Goal: Task Accomplishment & Management: Manage account settings

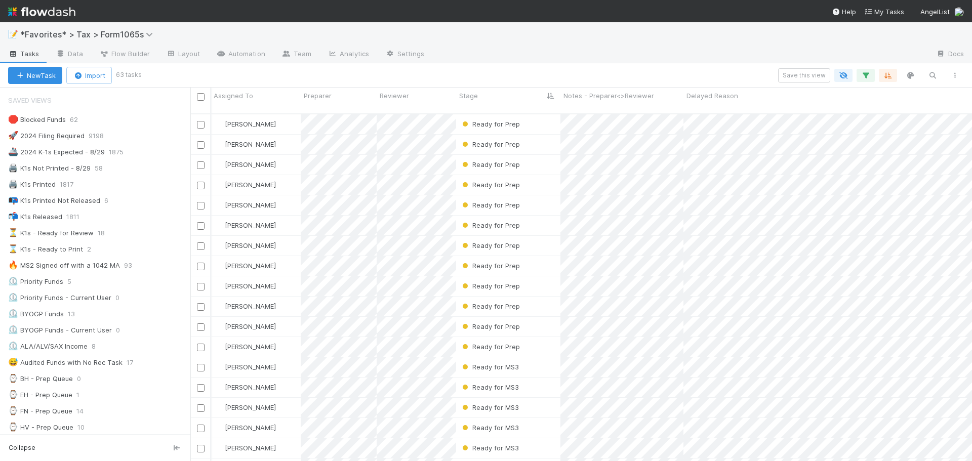
scroll to position [348, 774]
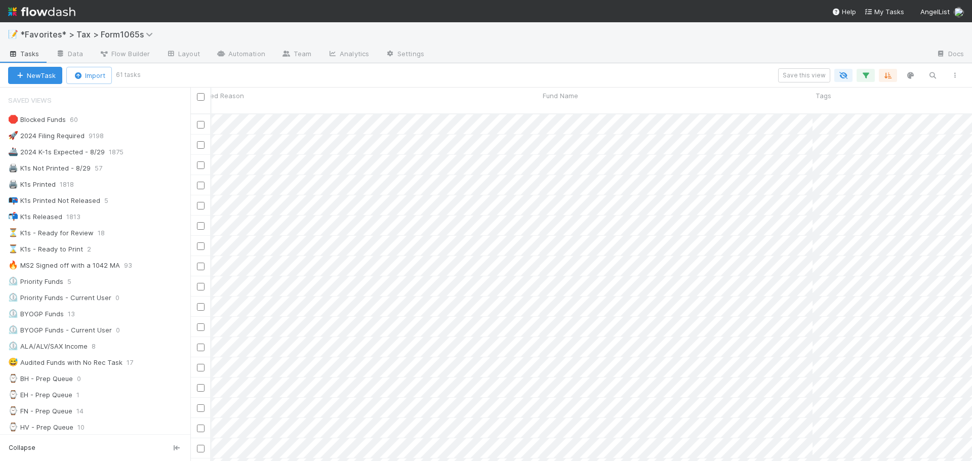
click at [759, 51] on div at bounding box center [680, 55] width 496 height 16
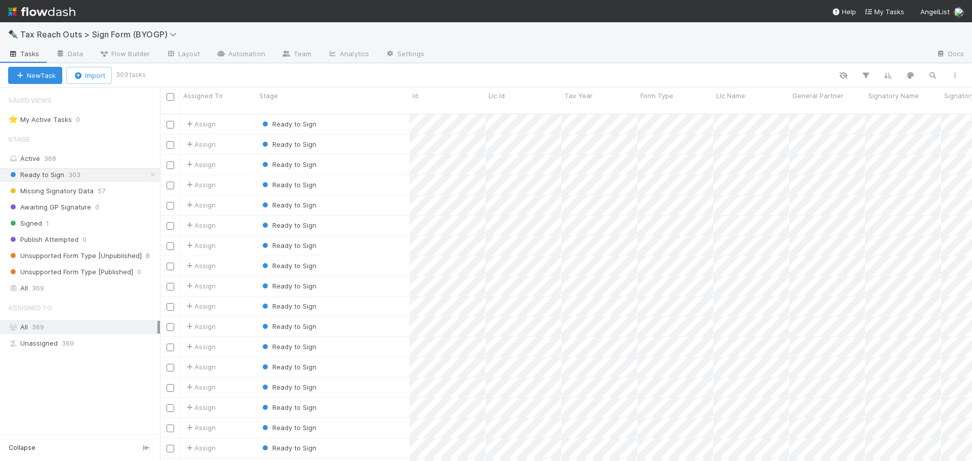
click at [547, 49] on div at bounding box center [680, 55] width 496 height 16
click at [107, 258] on span "Unsupported Form Type [Unpublished]" at bounding box center [75, 256] width 134 height 13
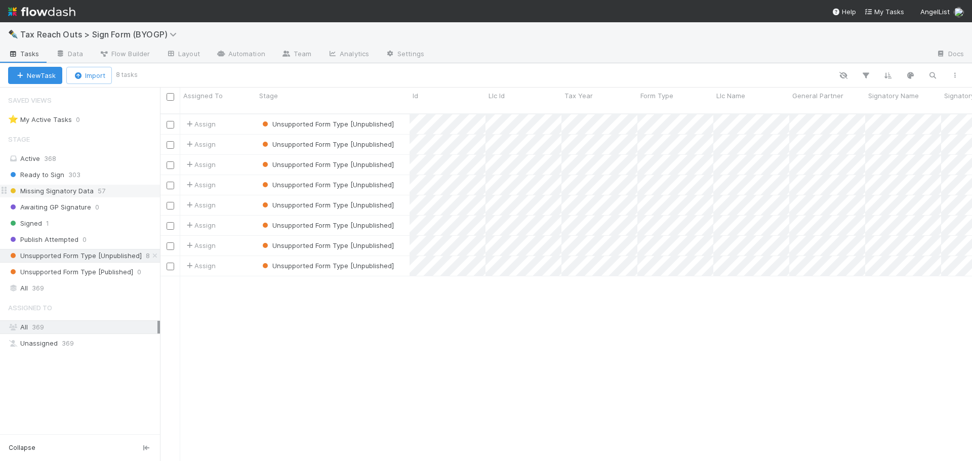
scroll to position [348, 804]
click at [43, 174] on span "Ready to Sign" at bounding box center [36, 175] width 56 height 13
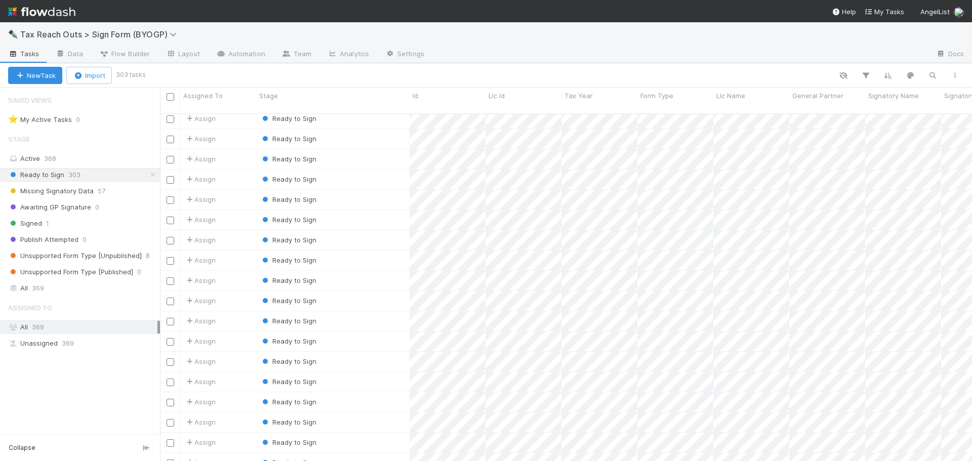
scroll to position [2733, 0]
click at [384, 198] on div "Ready to Sign" at bounding box center [332, 205] width 153 height 20
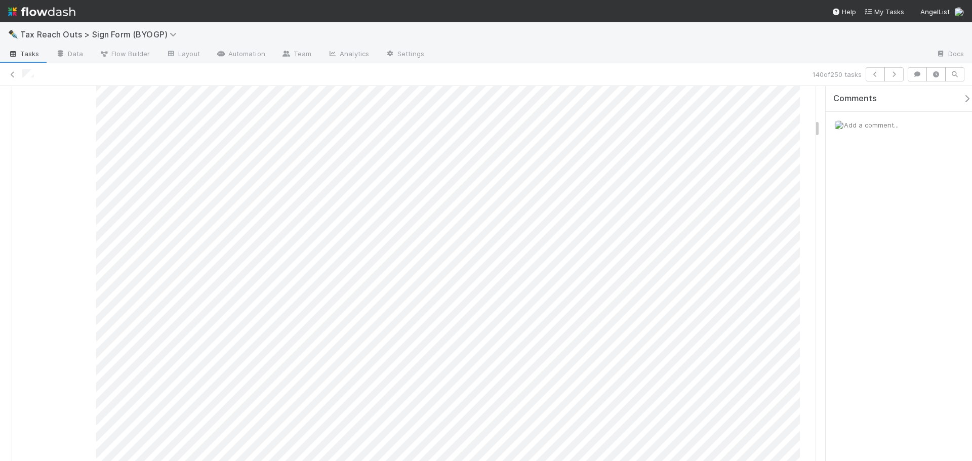
scroll to position [1190, 0]
click at [9, 75] on icon at bounding box center [13, 74] width 10 height 7
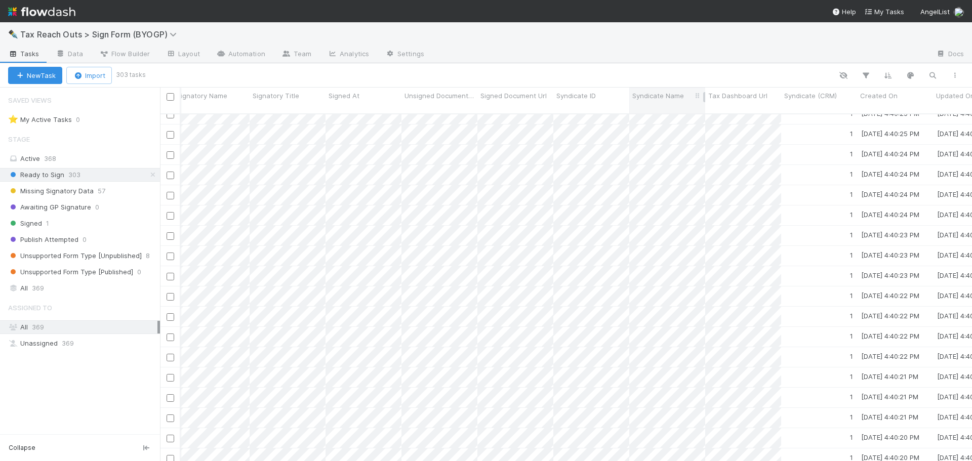
click at [672, 95] on span "Syndicate Name" at bounding box center [658, 96] width 52 height 10
click at [670, 111] on div "Sort A → Z" at bounding box center [690, 114] width 115 height 15
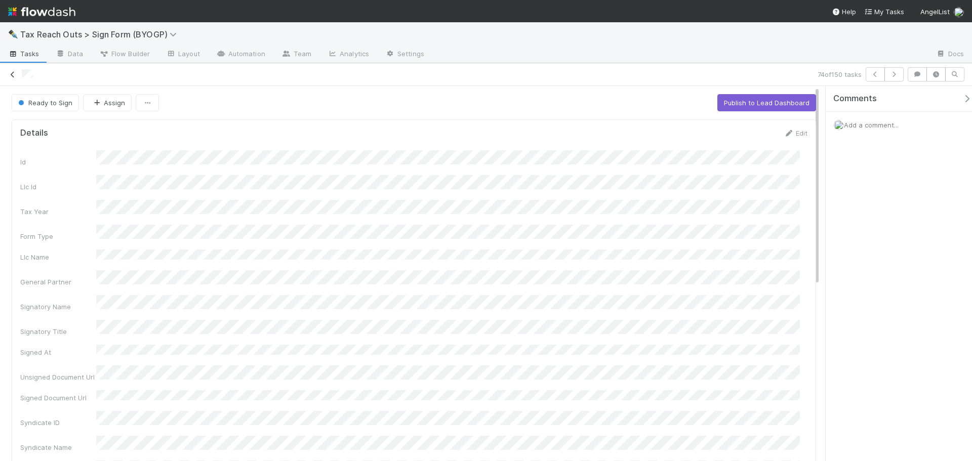
click at [11, 72] on icon at bounding box center [13, 74] width 10 height 7
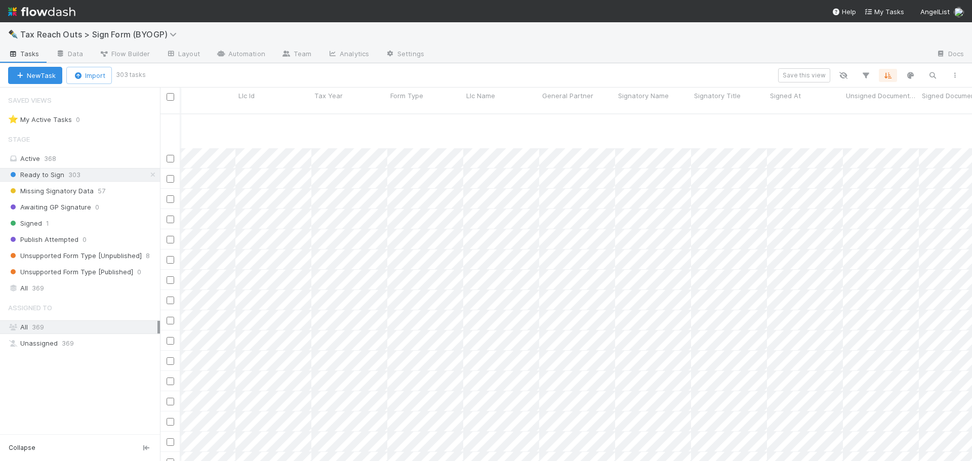
scroll to position [1889, 250]
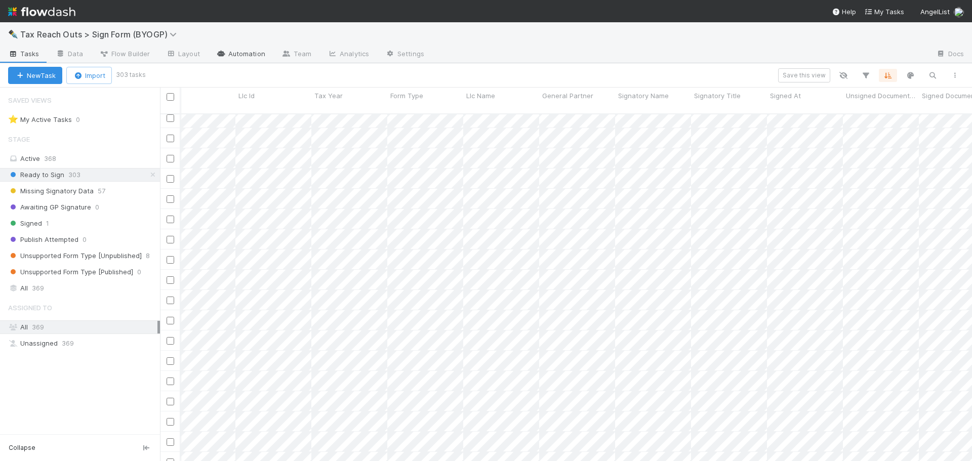
click at [232, 53] on link "Automation" at bounding box center [240, 55] width 65 height 16
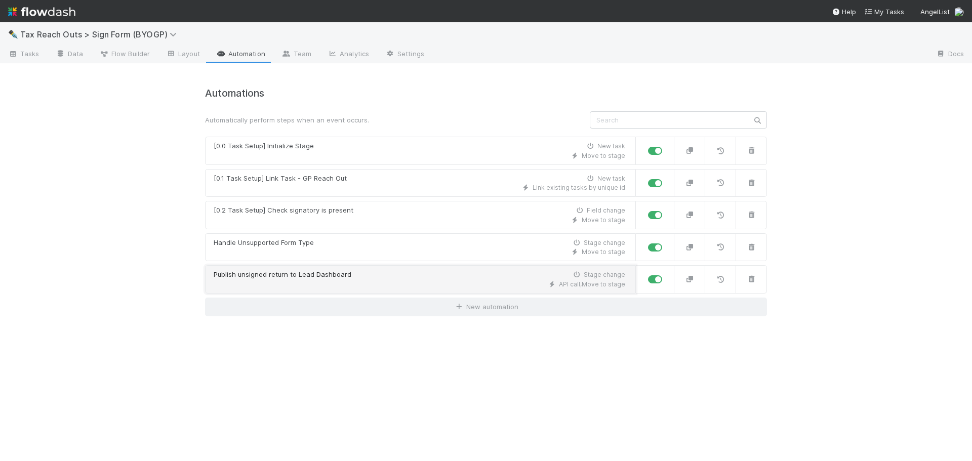
click at [378, 274] on div "Publish unsigned return to Lead Dashboard Stage change" at bounding box center [419, 275] width 411 height 10
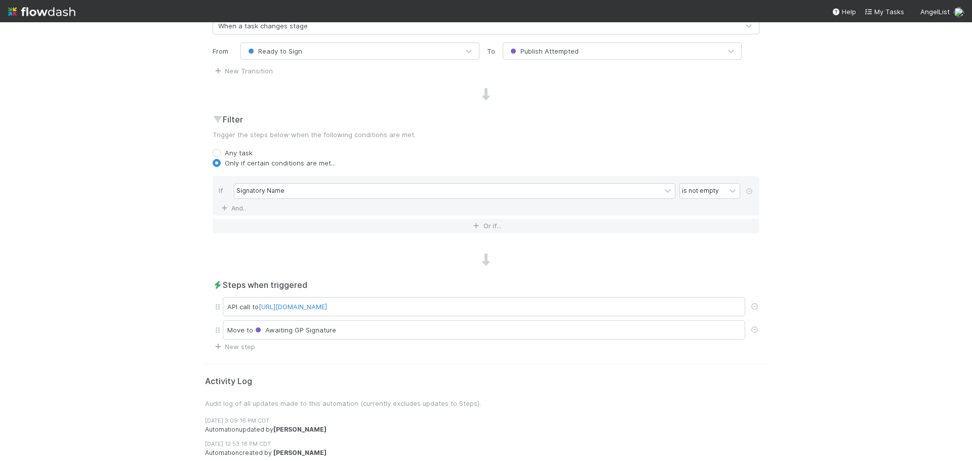
scroll to position [272, 0]
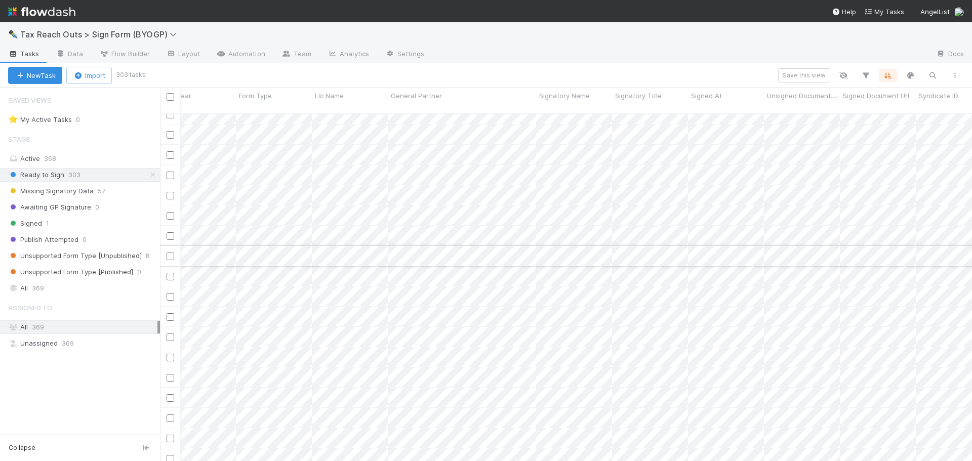
scroll to position [0, 449]
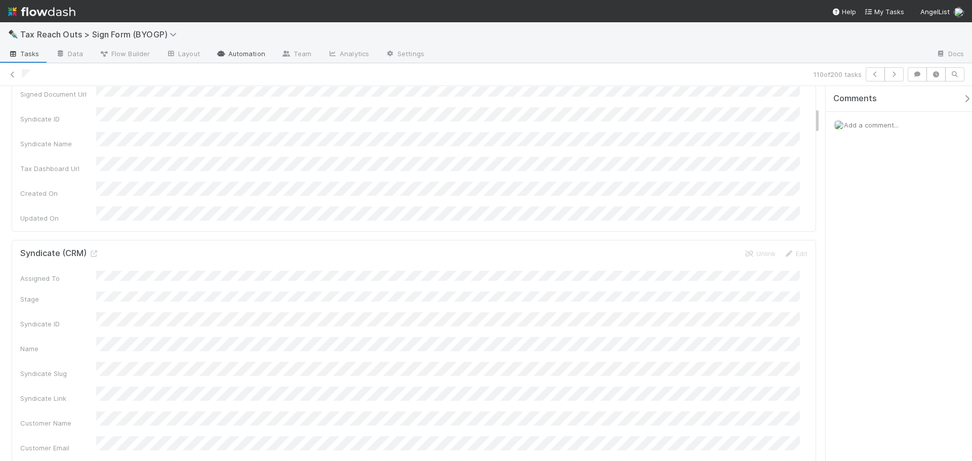
click at [237, 51] on link "Automation" at bounding box center [240, 55] width 65 height 16
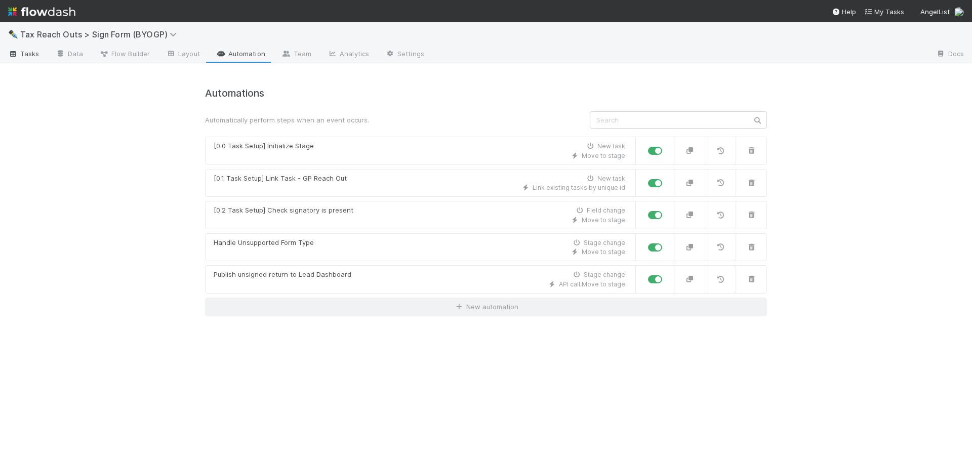
click at [19, 54] on span "Tasks" at bounding box center [23, 54] width 31 height 10
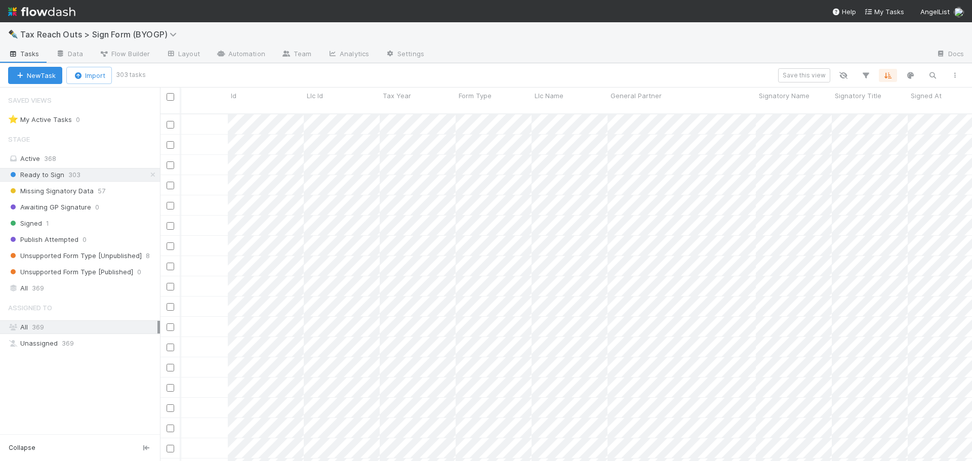
click at [696, 48] on div at bounding box center [680, 55] width 496 height 16
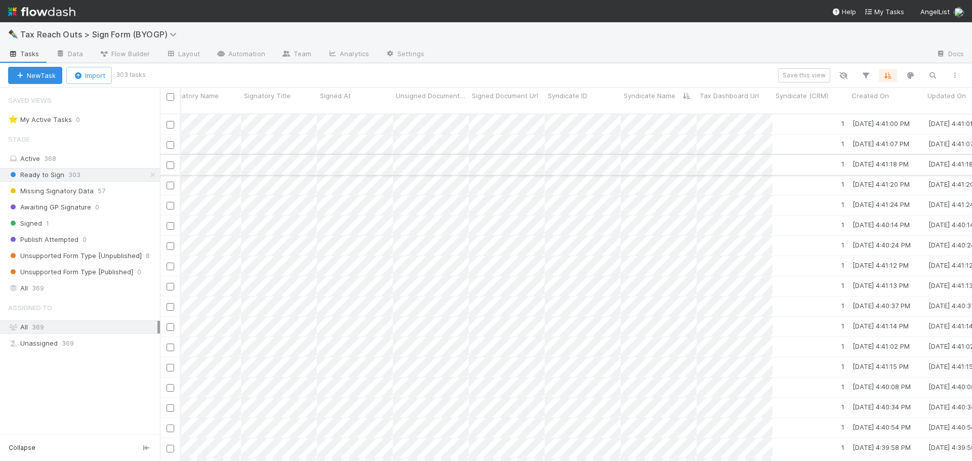
scroll to position [0, 831]
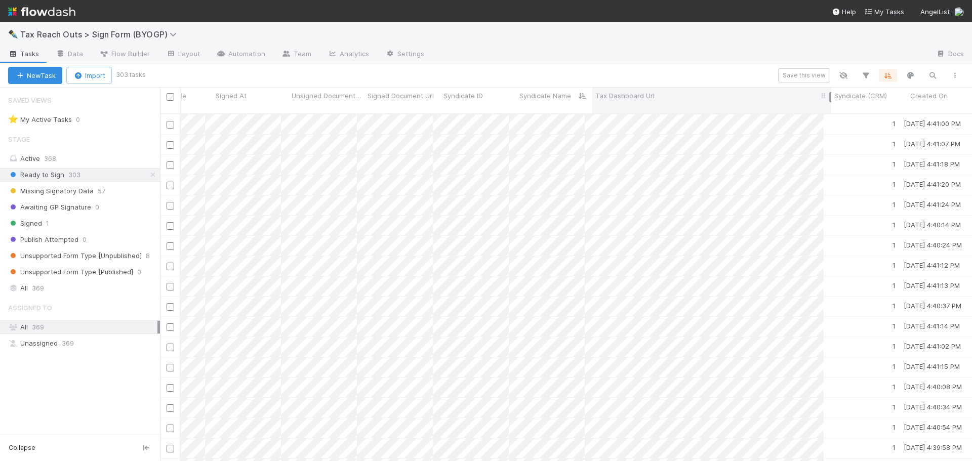
drag, startPoint x: 666, startPoint y: 96, endPoint x: 829, endPoint y: 96, distance: 163.0
click at [829, 96] on div at bounding box center [830, 97] width 2 height 10
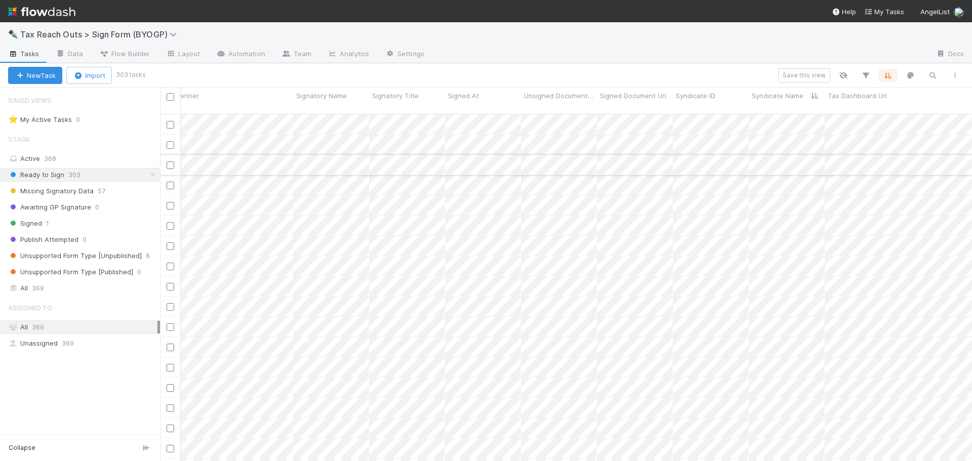
scroll to position [0, 545]
click at [715, 62] on div at bounding box center [680, 55] width 496 height 16
click at [567, 65] on div "New Task Import 303 tasks Save this view" at bounding box center [486, 75] width 972 height 24
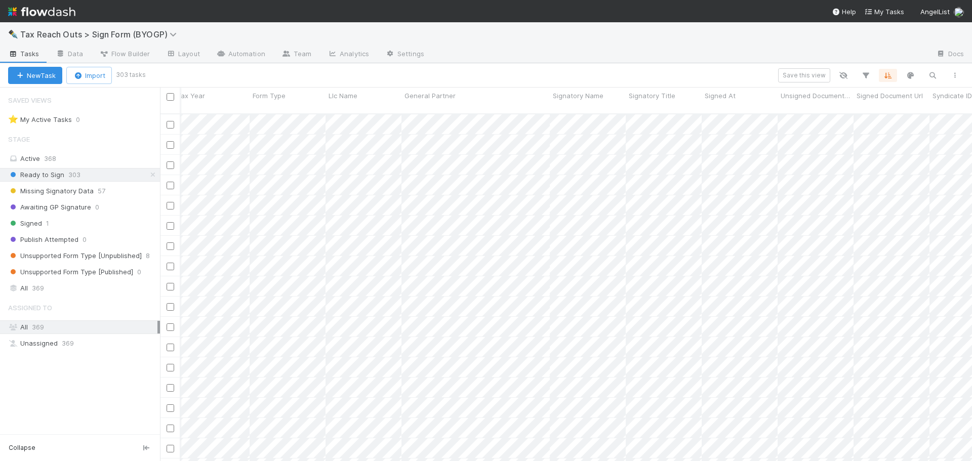
click at [567, 64] on div "New Task Import 303 tasks Save this view" at bounding box center [486, 75] width 972 height 24
drag, startPoint x: 763, startPoint y: 95, endPoint x: 846, endPoint y: 97, distance: 83.0
click at [846, 97] on div at bounding box center [846, 97] width 2 height 10
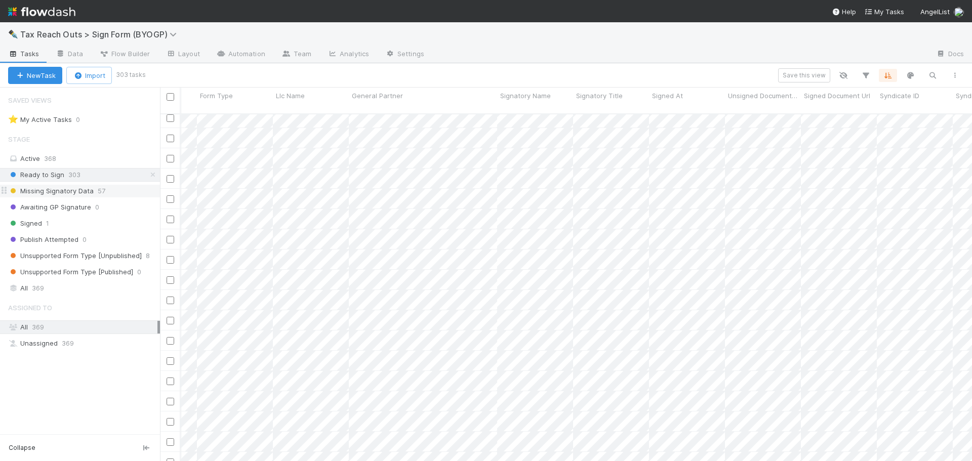
click at [131, 190] on div "Missing Signatory Data 57" at bounding box center [84, 191] width 152 height 13
click at [680, 68] on div "Save this view" at bounding box center [552, 75] width 827 height 14
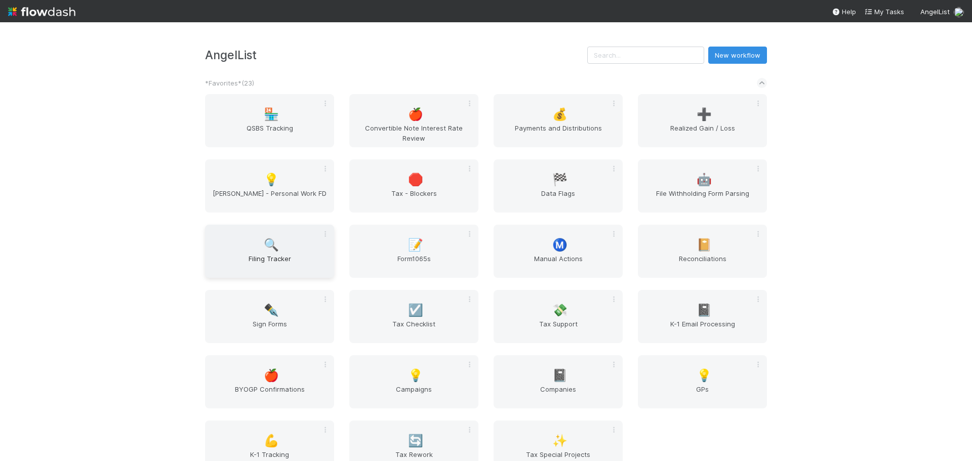
click at [264, 250] on span "🔍" at bounding box center [271, 244] width 15 height 13
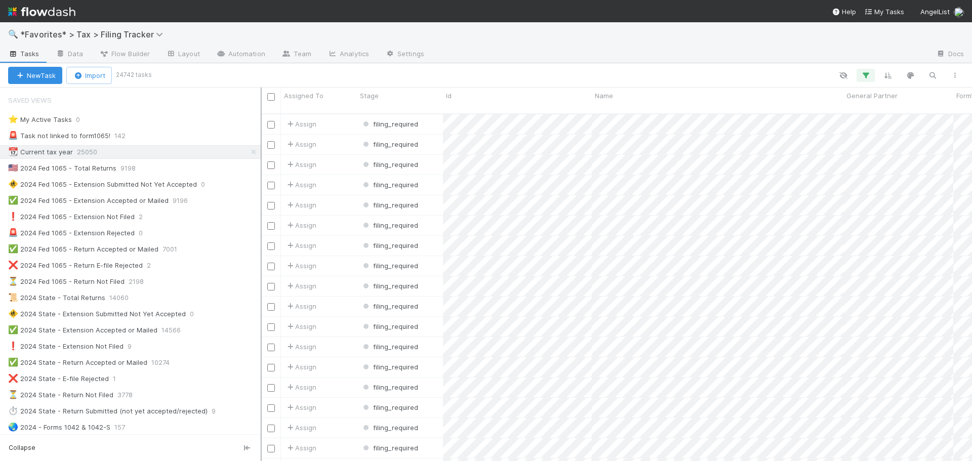
scroll to position [348, 704]
drag, startPoint x: 161, startPoint y: 287, endPoint x: 261, endPoint y: 289, distance: 99.2
click at [261, 289] on div at bounding box center [261, 275] width 1 height 374
click at [204, 362] on div "✅ 2024 State - Return Accepted or Mailed 10274" at bounding box center [134, 362] width 253 height 13
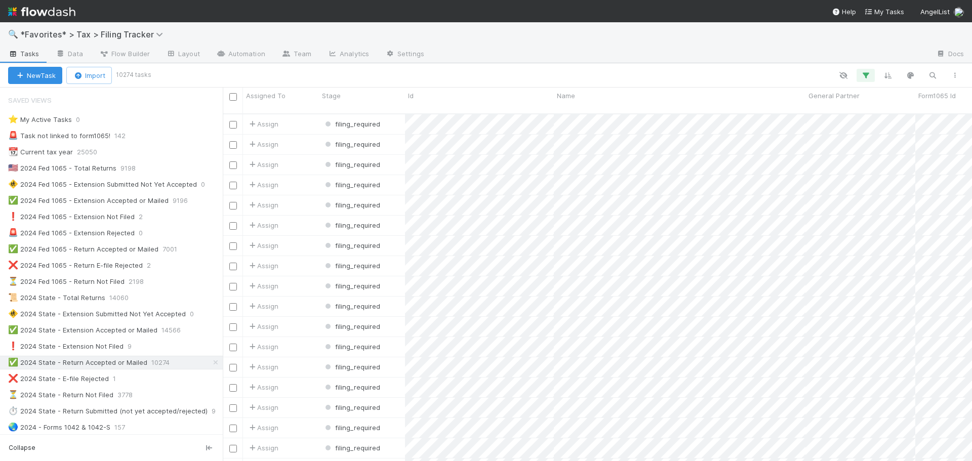
scroll to position [8, 8]
drag, startPoint x: 262, startPoint y: 324, endPoint x: 222, endPoint y: 321, distance: 40.6
click at [222, 321] on div at bounding box center [222, 275] width 1 height 374
click at [198, 250] on div "✅ 2024 Fed 1065 - Return Accepted or Mailed 7001" at bounding box center [115, 249] width 214 height 13
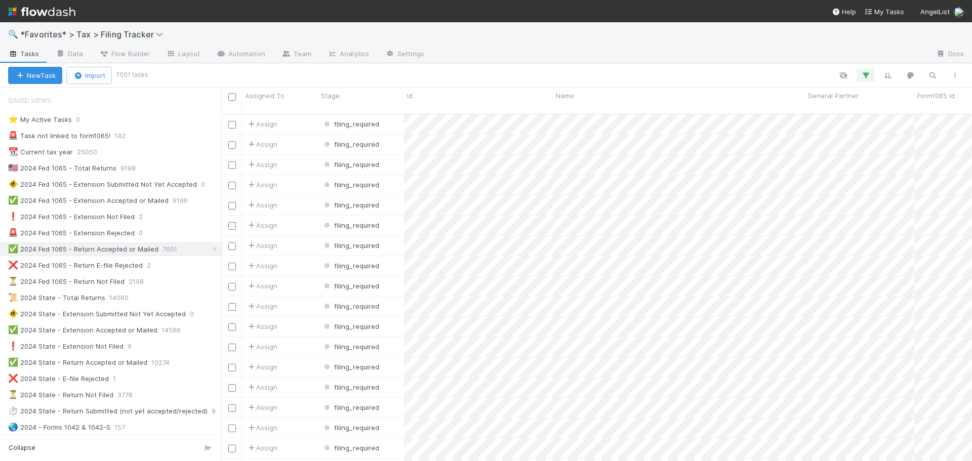
click at [59, 18] on img at bounding box center [41, 11] width 67 height 17
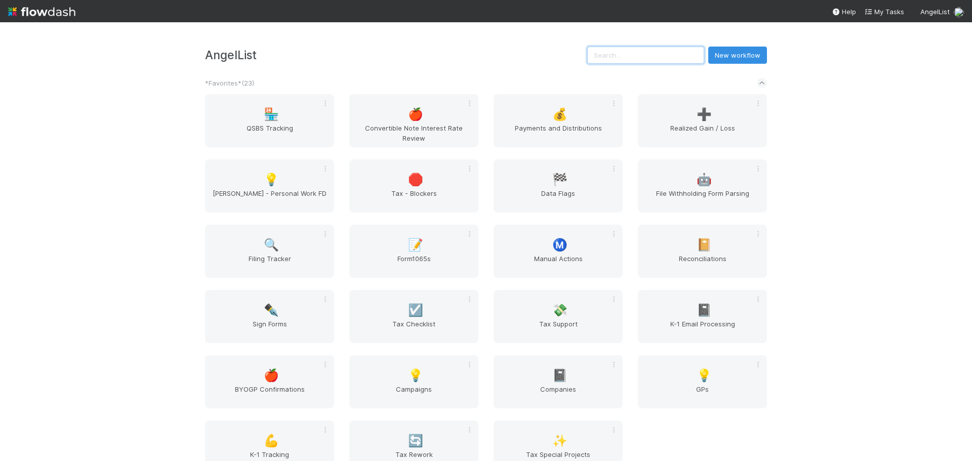
click at [653, 60] on input "text" at bounding box center [645, 55] width 117 height 17
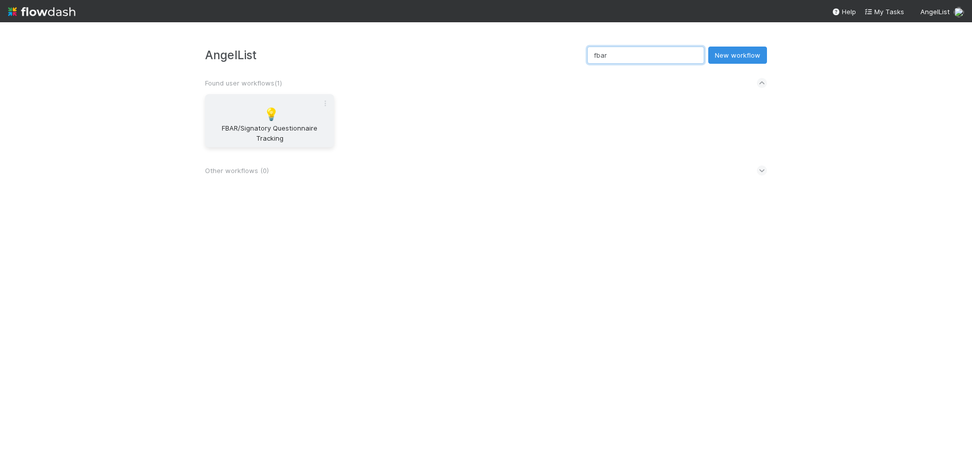
type input "fbar"
click at [271, 114] on span "💡" at bounding box center [271, 114] width 15 height 13
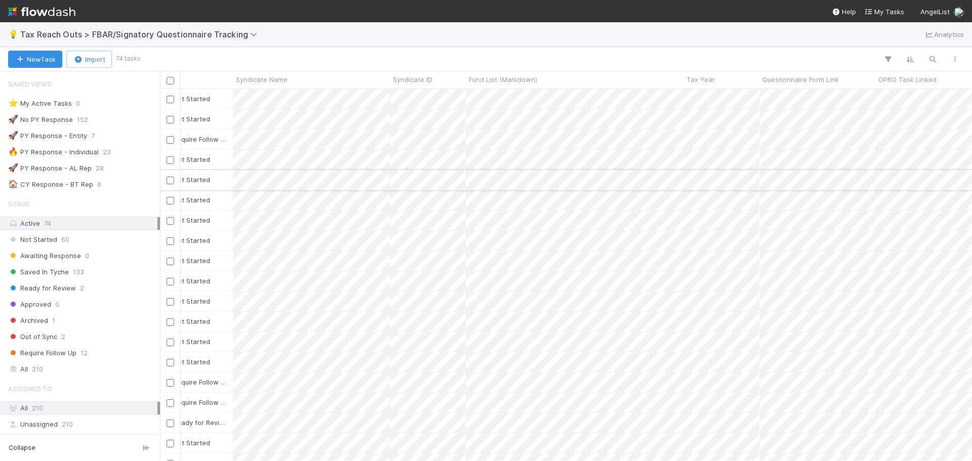
scroll to position [0, 94]
drag, startPoint x: 677, startPoint y: 79, endPoint x: 726, endPoint y: 80, distance: 49.6
click at [728, 80] on div at bounding box center [728, 80] width 0 height 16
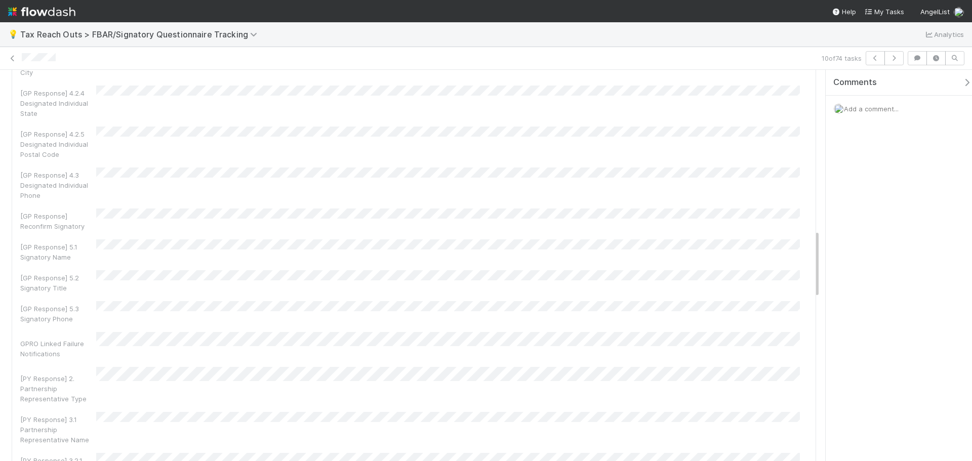
click at [354, 367] on div "[PY Response] 2. Partnership Representative Type" at bounding box center [413, 385] width 787 height 37
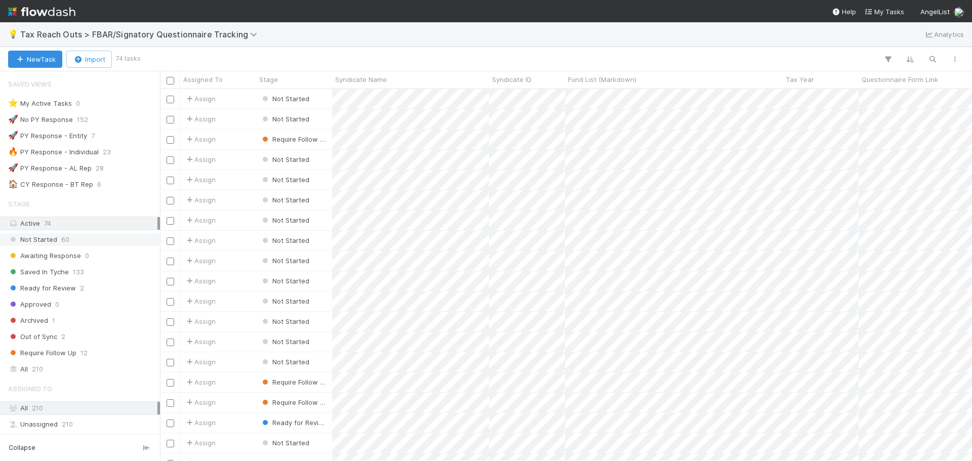
click at [101, 238] on div "Not Started 60" at bounding box center [82, 239] width 149 height 13
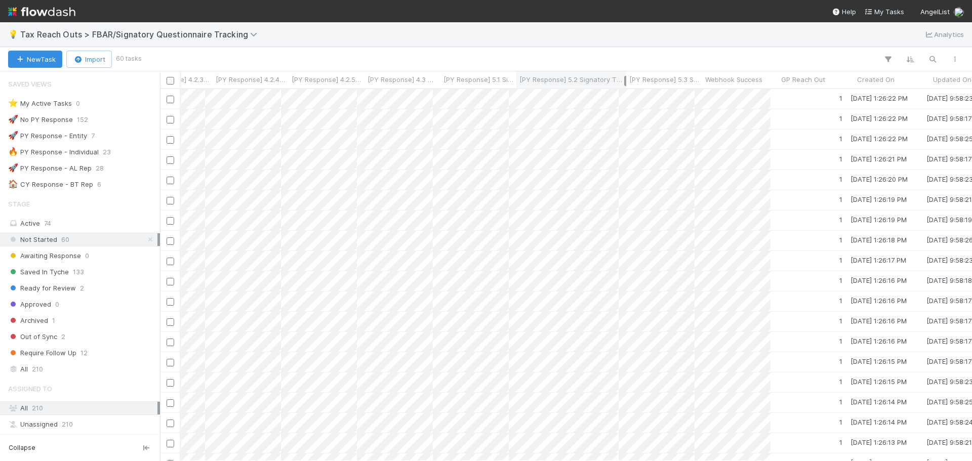
drag, startPoint x: 592, startPoint y: 79, endPoint x: 626, endPoint y: 79, distance: 33.9
click at [626, 79] on div at bounding box center [625, 81] width 2 height 10
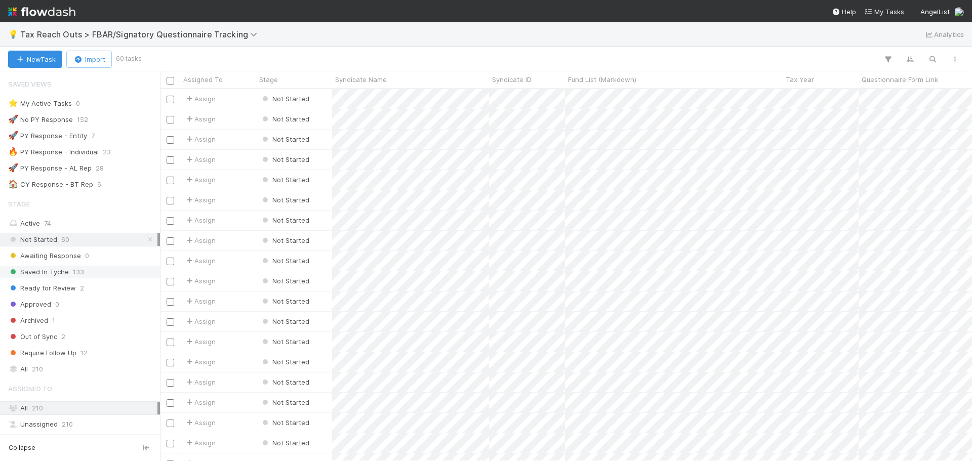
click at [118, 277] on div "Saved In Tyche 133" at bounding box center [82, 272] width 149 height 13
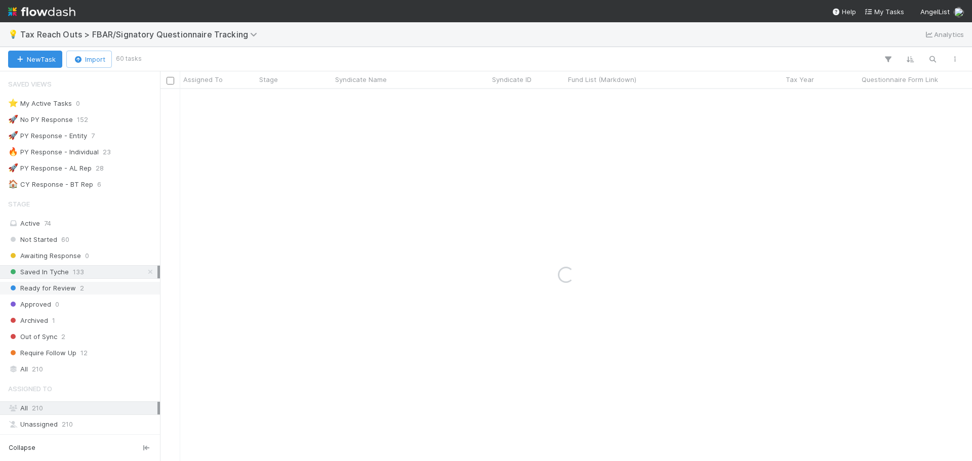
click at [113, 292] on div "Ready for Review 2" at bounding box center [82, 288] width 149 height 13
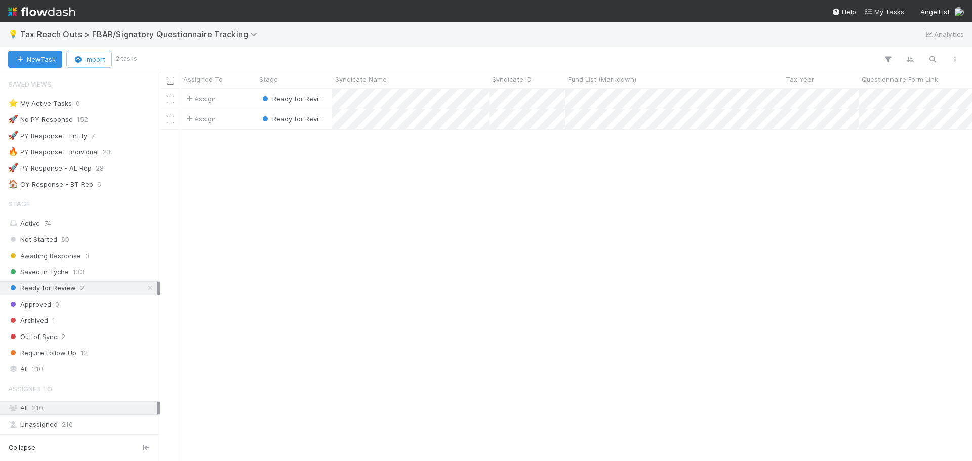
click at [113, 291] on div "Ready for Review 2" at bounding box center [82, 288] width 149 height 13
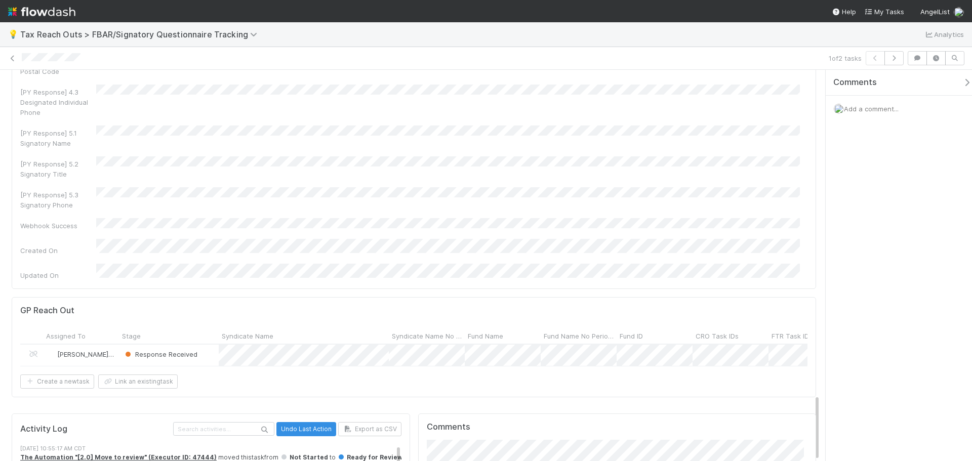
drag, startPoint x: 64, startPoint y: 272, endPoint x: 193, endPoint y: 277, distance: 129.7
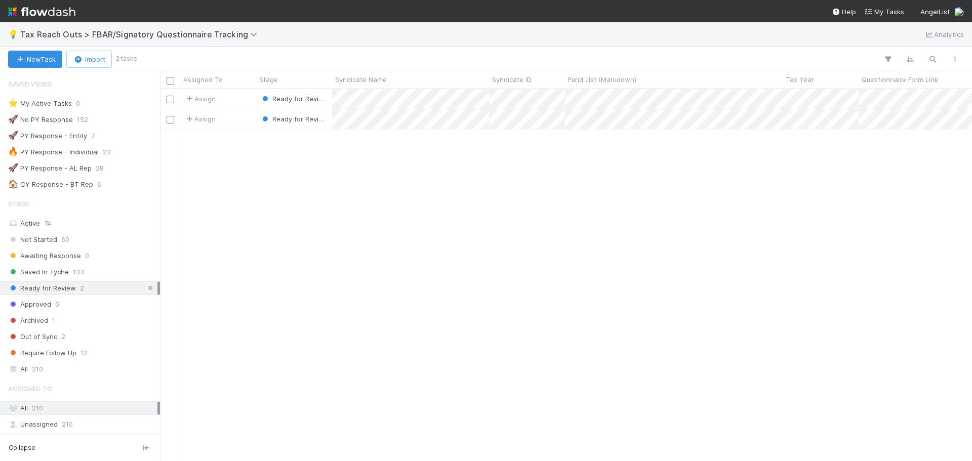
click at [149, 291] on icon at bounding box center [150, 288] width 10 height 7
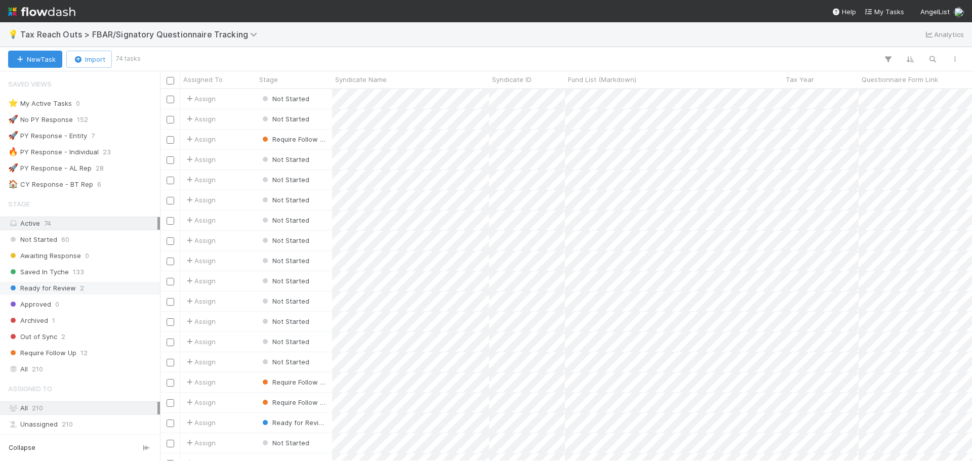
click at [114, 290] on div "Ready for Review 2" at bounding box center [82, 288] width 149 height 13
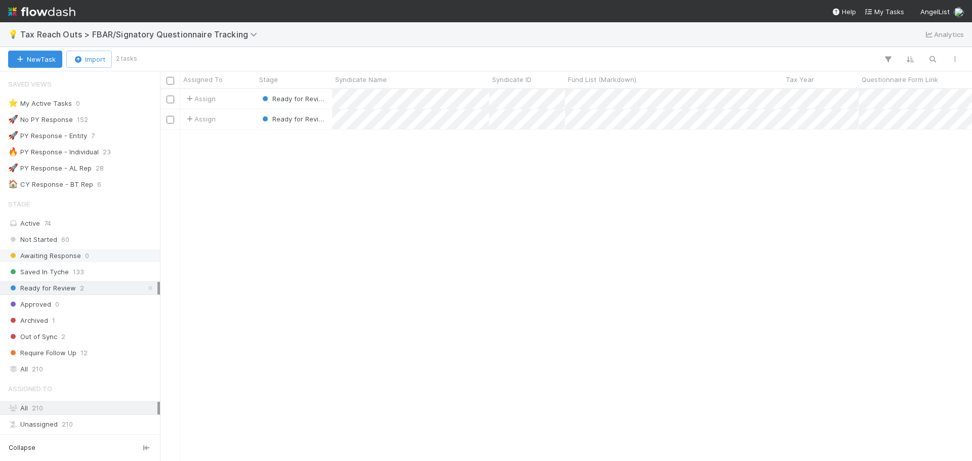
click at [108, 256] on div "Awaiting Response 0" at bounding box center [82, 256] width 149 height 13
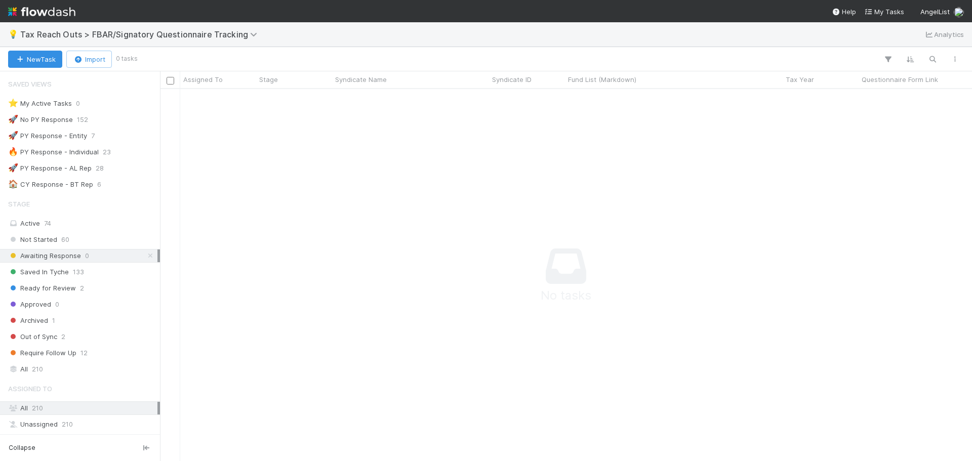
click at [111, 248] on div "Stage Active 74 Not Started 60 Awaiting Response 0 Saved In Tyche 133 Ready for…" at bounding box center [80, 285] width 160 height 182
click at [113, 239] on div "Not Started 60" at bounding box center [82, 239] width 149 height 13
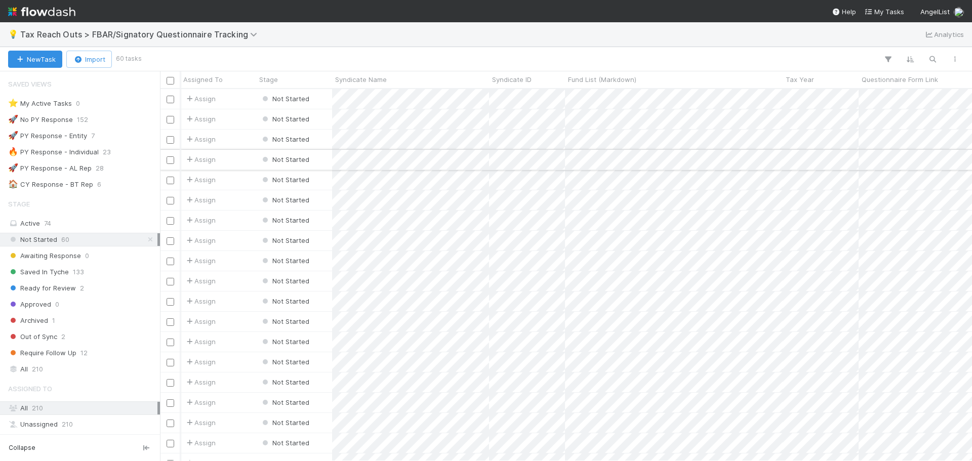
scroll to position [0, 39]
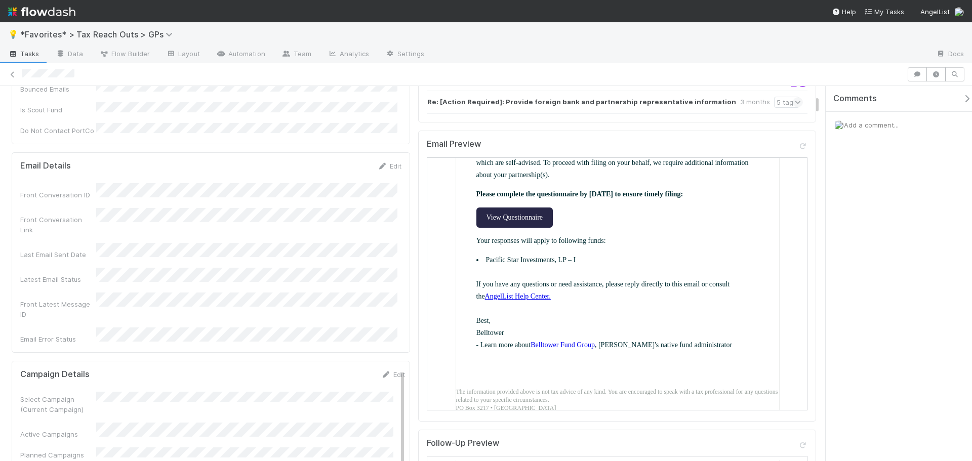
click at [539, 219] on link "View Questionnaire" at bounding box center [513, 217] width 77 height 20
click at [10, 71] on icon at bounding box center [13, 74] width 10 height 7
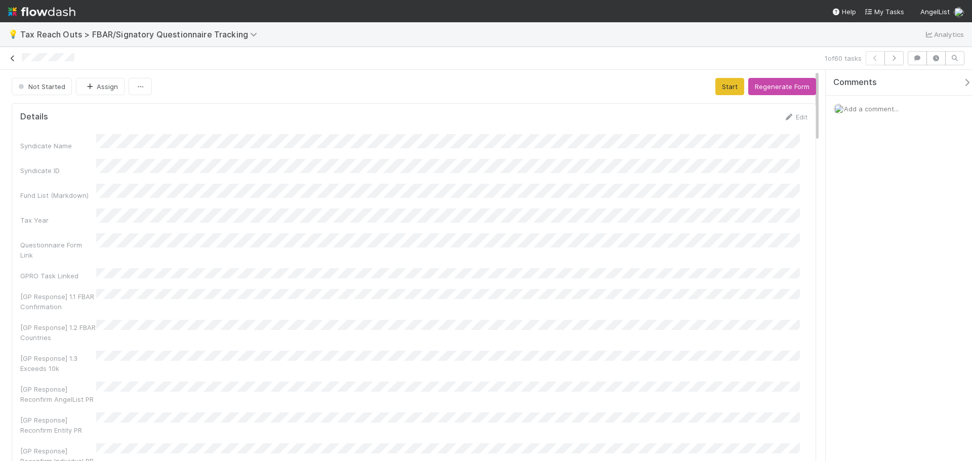
click at [13, 60] on icon at bounding box center [13, 58] width 10 height 7
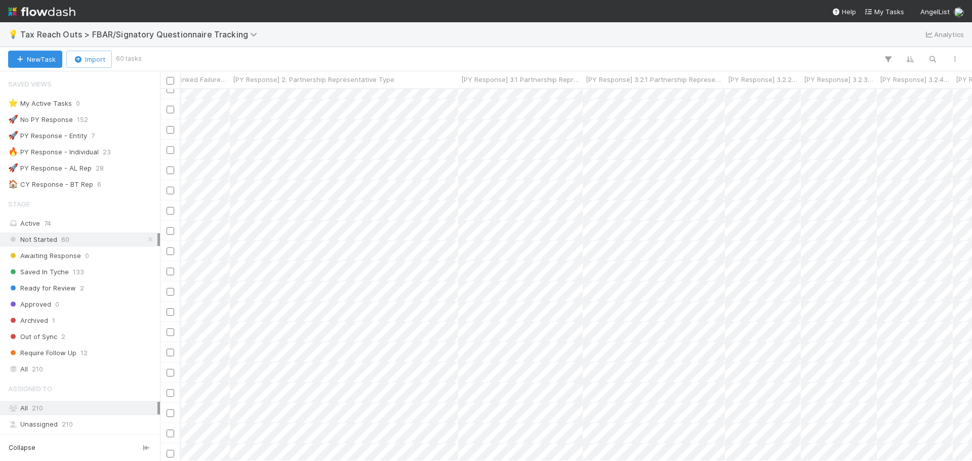
click at [692, 50] on div "New Task Import 60 tasks" at bounding box center [486, 59] width 972 height 24
click at [244, 28] on div "💡 Tax Reach Outs > FBAR/Signatory Questionnaire Tracking Analytics" at bounding box center [486, 34] width 972 height 24
click at [245, 30] on span "Tax Reach Outs > FBAR/Signatory Questionnaire Tracking" at bounding box center [141, 34] width 242 height 10
click at [332, 38] on div "Search workflows" at bounding box center [486, 230] width 972 height 461
click at [342, 39] on div "💡 Tax Reach Outs > FBAR/Signatory Questionnaire Tracking Analytics" at bounding box center [486, 34] width 972 height 24
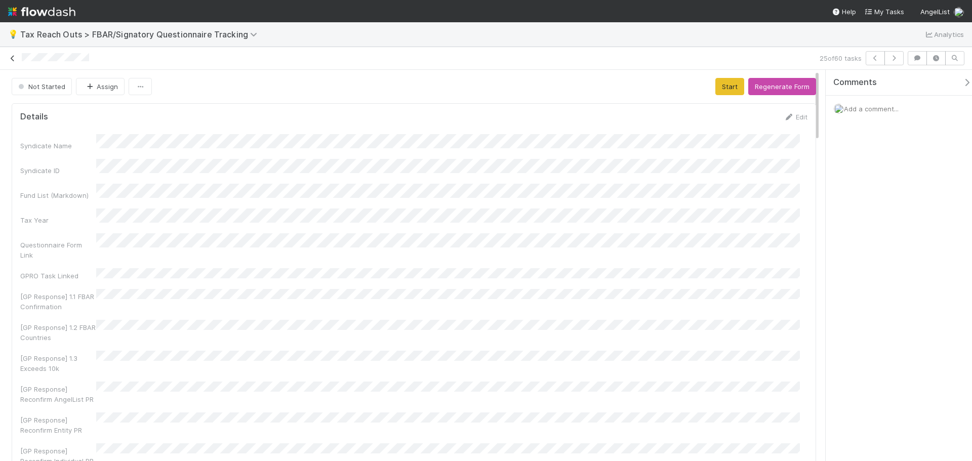
click at [15, 61] on icon at bounding box center [13, 58] width 10 height 7
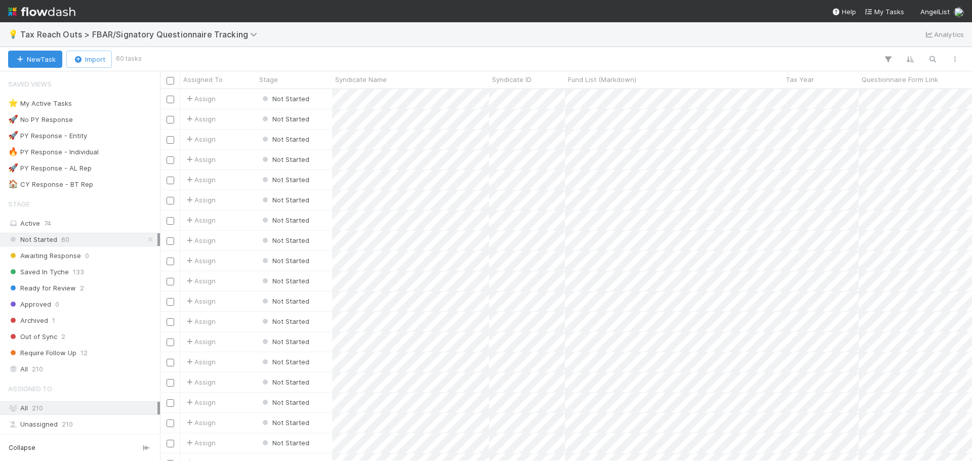
scroll to position [364, 804]
click at [426, 34] on div "💡 Tax Reach Outs > FBAR/Signatory Questionnaire Tracking Analytics" at bounding box center [486, 34] width 972 height 24
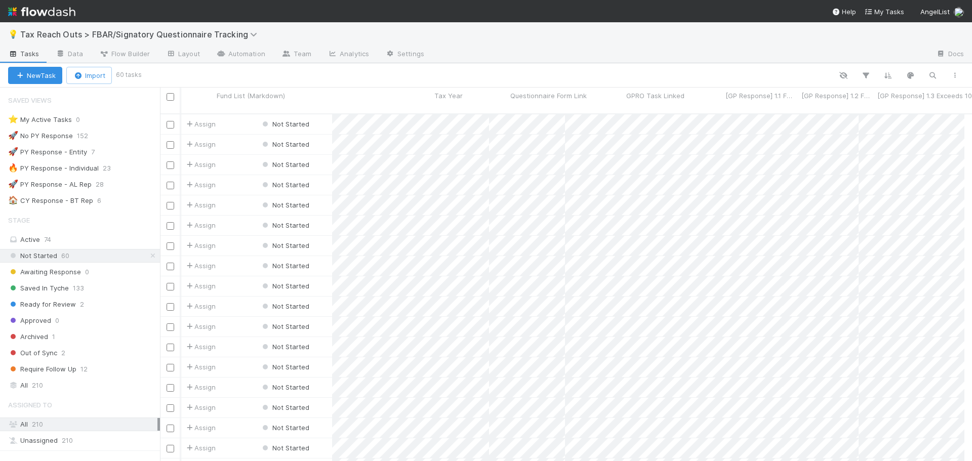
scroll to position [0, 0]
click at [231, 54] on link "Automation" at bounding box center [240, 55] width 65 height 16
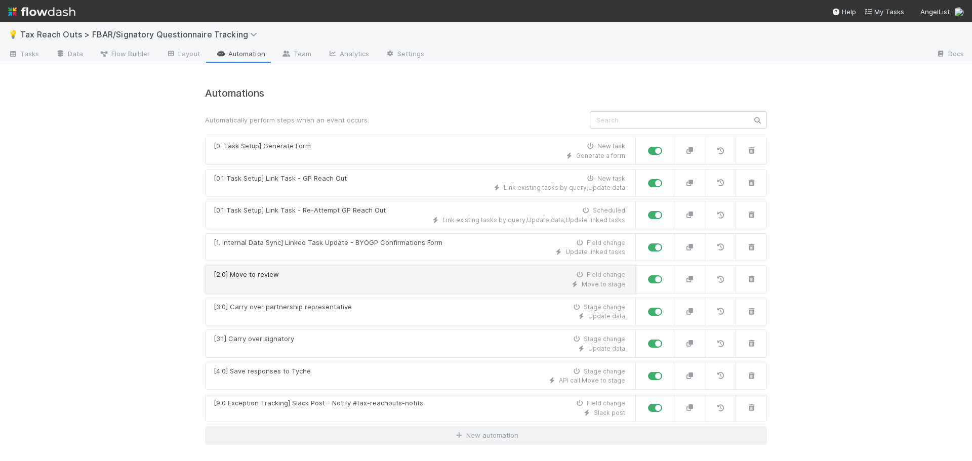
click at [428, 280] on div "Move to stage" at bounding box center [419, 284] width 411 height 9
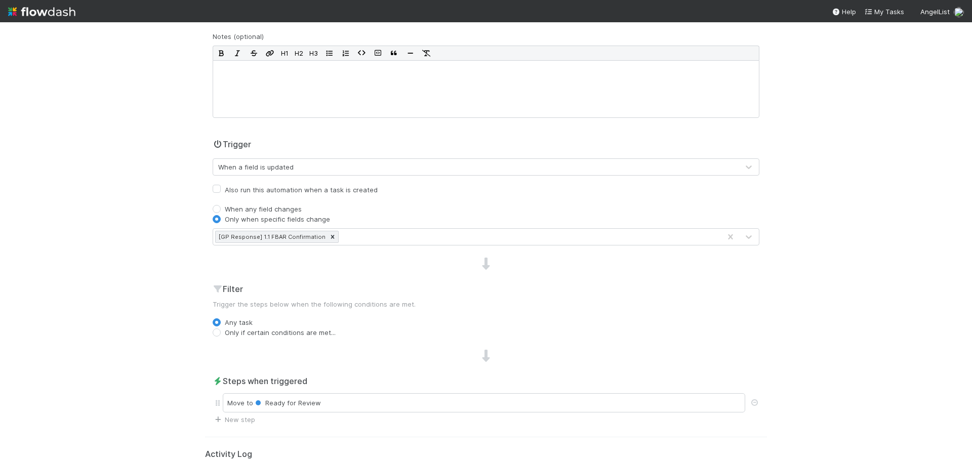
scroll to position [126, 0]
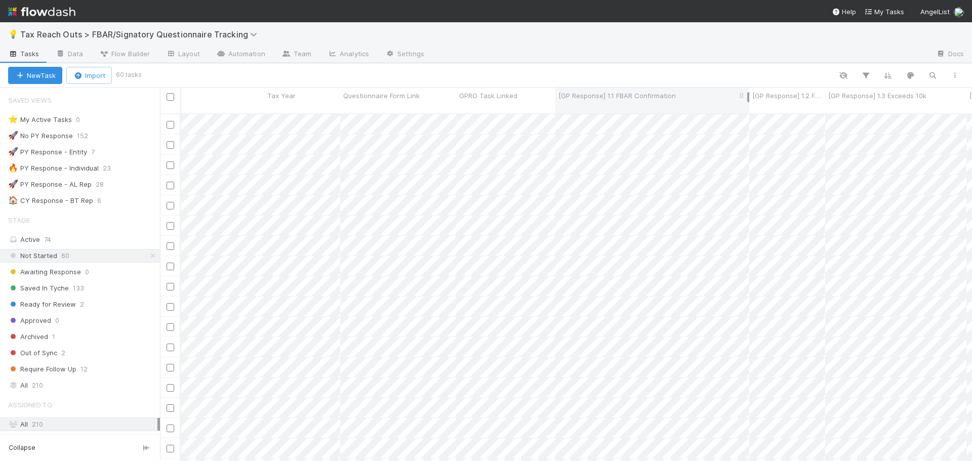
drag, startPoint x: 629, startPoint y: 97, endPoint x: 703, endPoint y: 98, distance: 73.4
click at [747, 96] on div at bounding box center [748, 97] width 2 height 10
click at [243, 50] on link "Automation" at bounding box center [240, 55] width 65 height 16
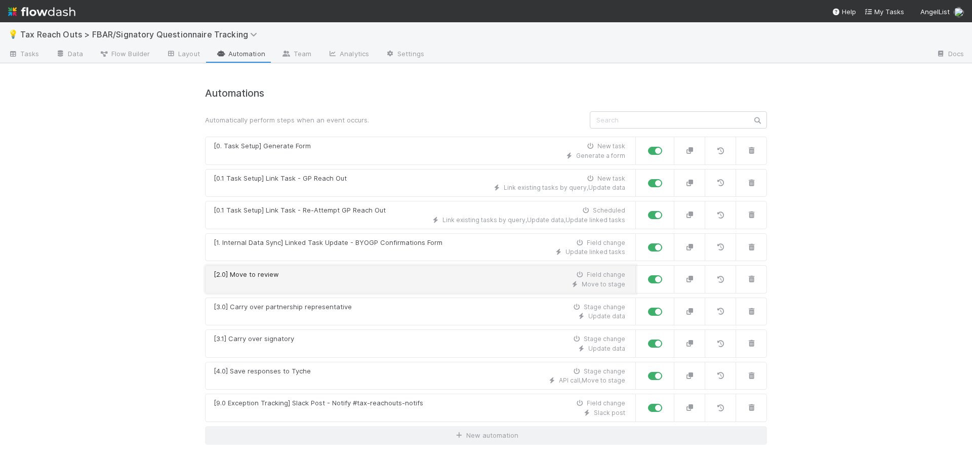
click at [348, 280] on div "Move to stage" at bounding box center [419, 284] width 411 height 9
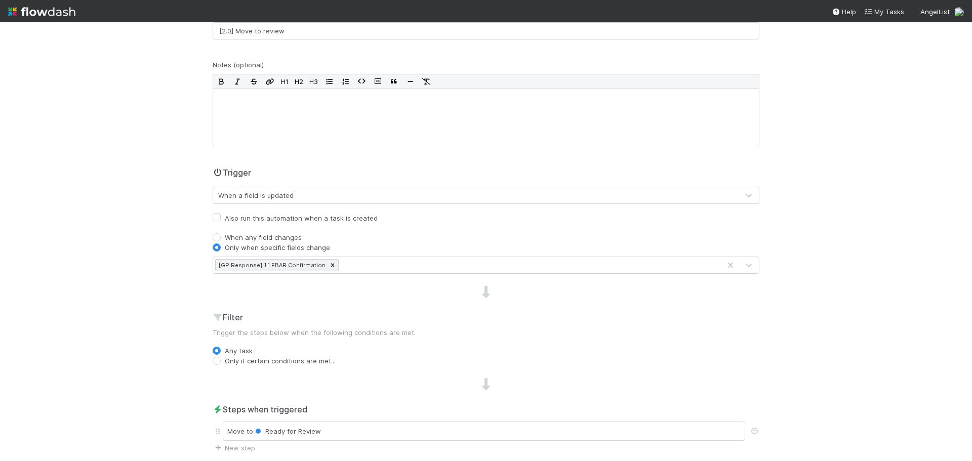
drag, startPoint x: 133, startPoint y: 153, endPoint x: 151, endPoint y: 143, distance: 20.8
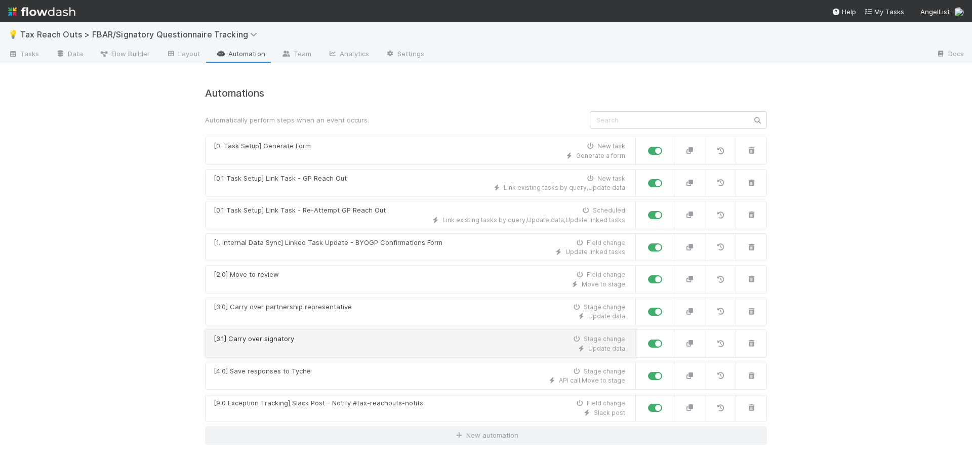
click at [410, 348] on div "Update data" at bounding box center [419, 348] width 411 height 9
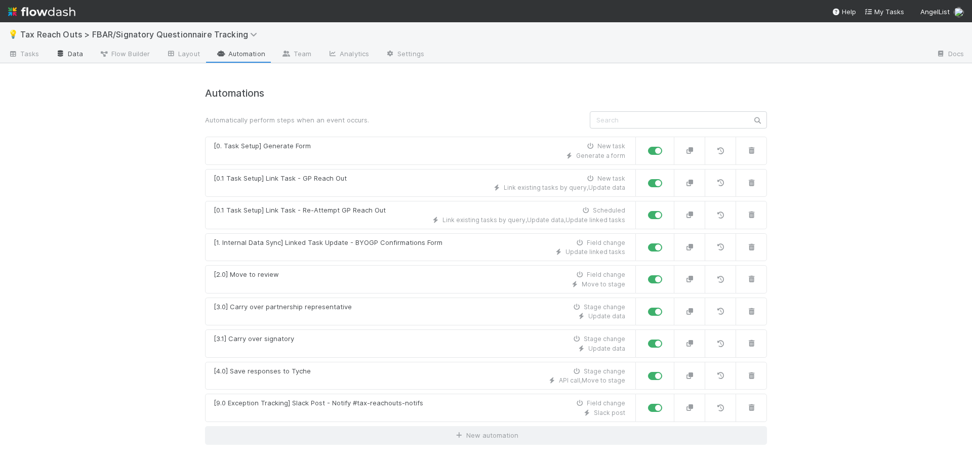
click at [72, 55] on link "Data" at bounding box center [70, 55] width 44 height 16
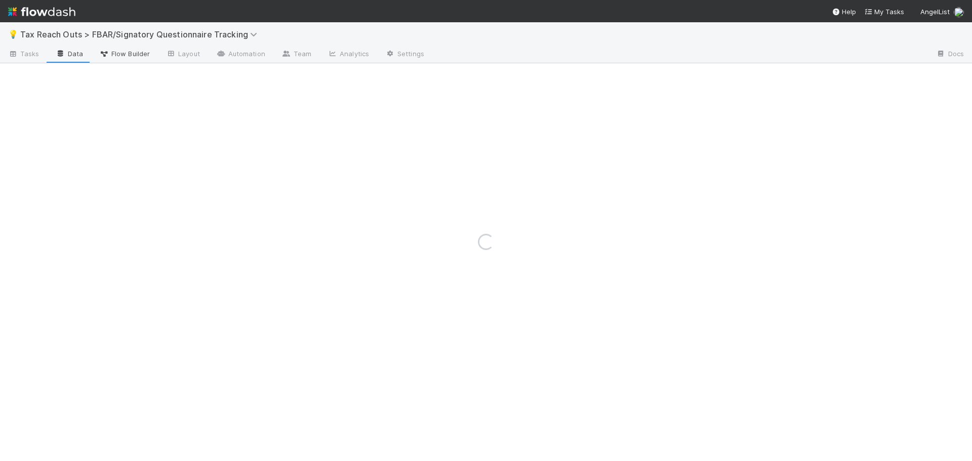
click at [128, 54] on span "Flow Builder" at bounding box center [124, 54] width 51 height 10
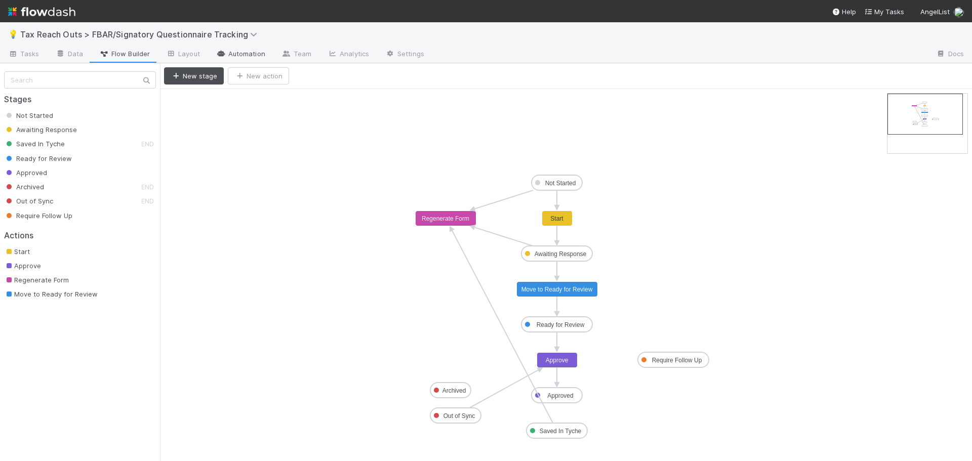
click at [233, 53] on link "Automation" at bounding box center [240, 55] width 65 height 16
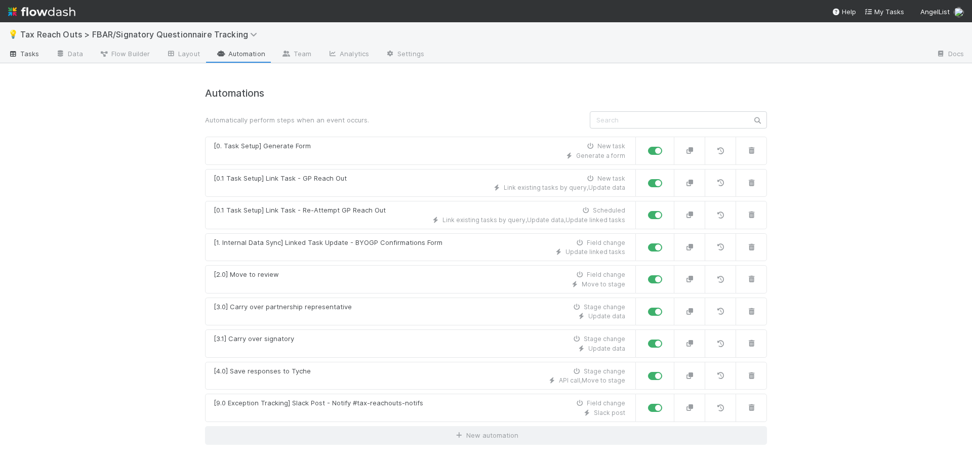
click at [8, 55] on link "Tasks" at bounding box center [24, 55] width 48 height 16
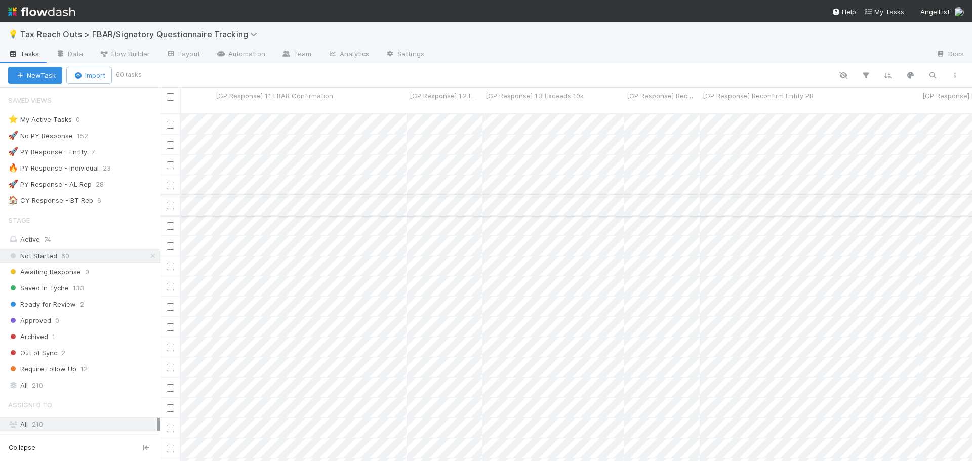
scroll to position [0, 1110]
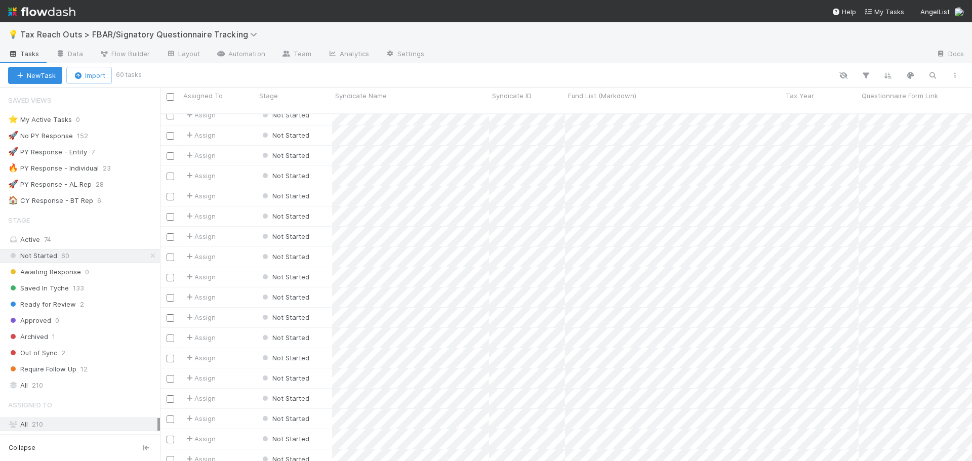
click at [37, 9] on img at bounding box center [41, 11] width 67 height 17
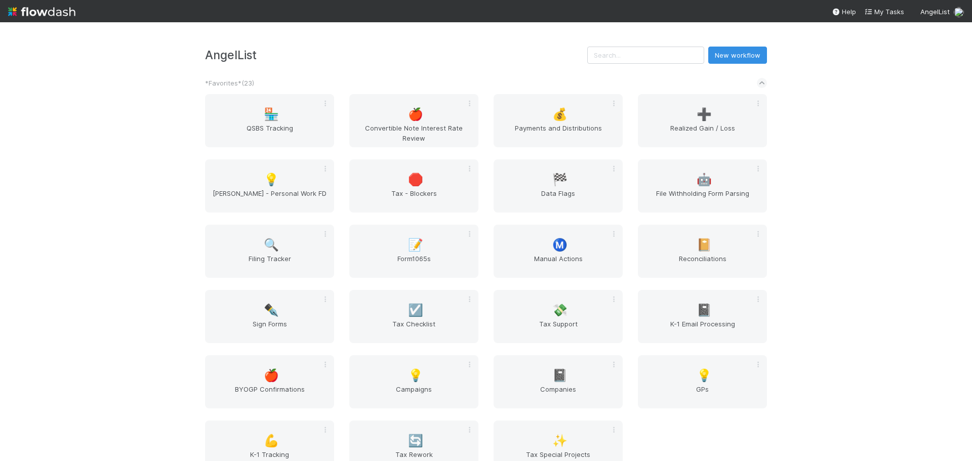
drag, startPoint x: 835, startPoint y: 71, endPoint x: 902, endPoint y: 152, distance: 105.0
click at [835, 72] on div "AngelList New workflow *Favorites* ( 23 ) 🏪 QSBS Tracking 🍎 Convertible Note In…" at bounding box center [486, 241] width 972 height 439
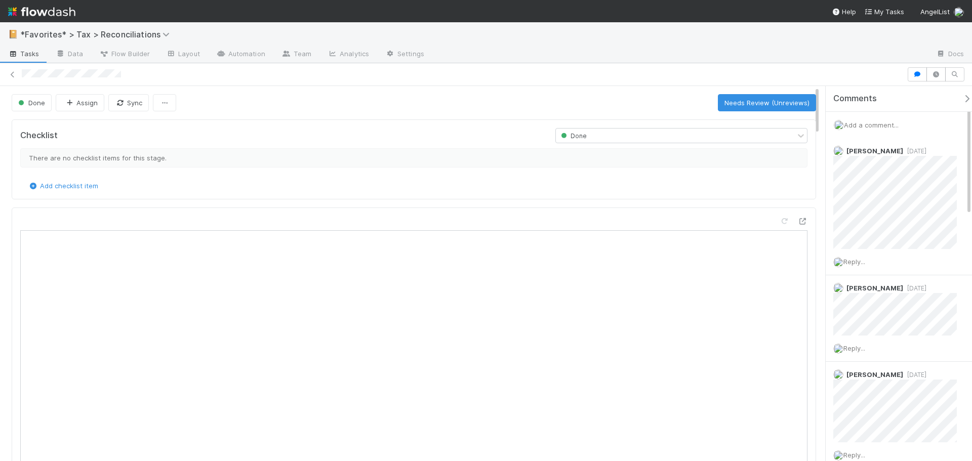
scroll to position [198, 772]
click at [797, 223] on icon at bounding box center [802, 221] width 10 height 7
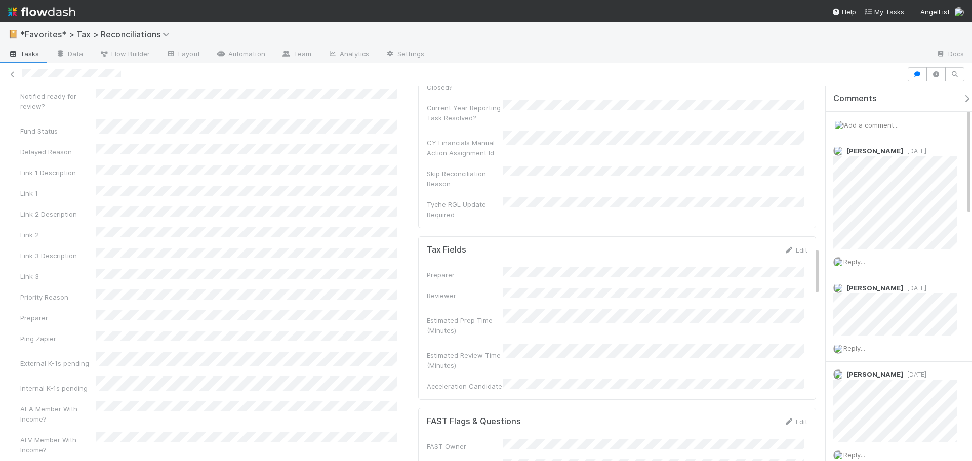
scroll to position [1060, 0]
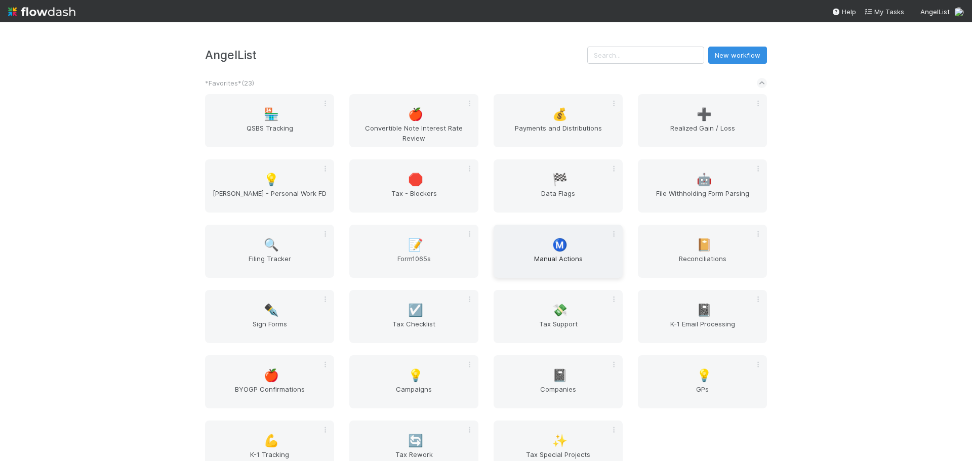
click at [569, 245] on div "Ⓜ️ Manual Actions" at bounding box center [557, 251] width 129 height 53
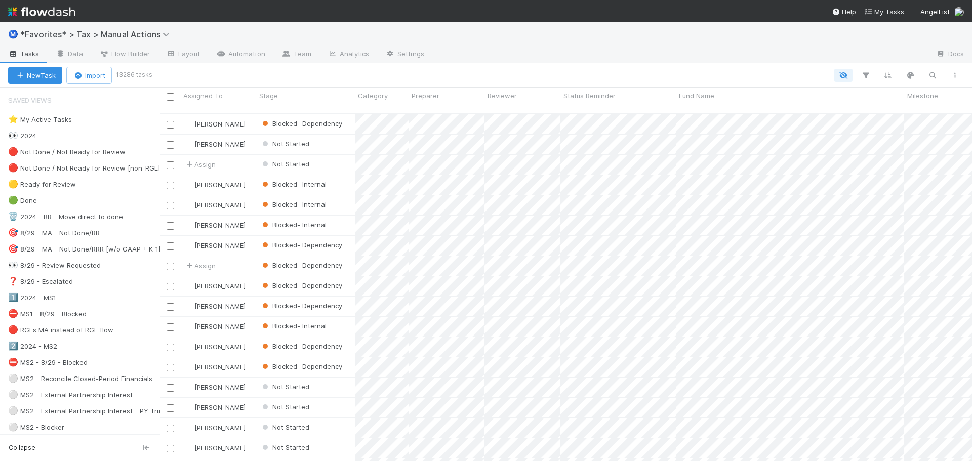
scroll to position [348, 804]
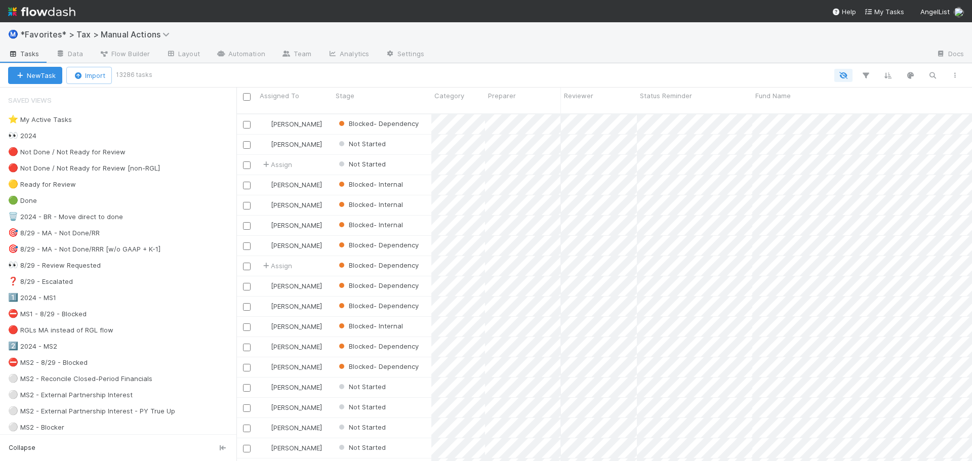
drag, startPoint x: 162, startPoint y: 225, endPoint x: 222, endPoint y: 224, distance: 59.2
click at [237, 220] on div at bounding box center [236, 275] width 1 height 374
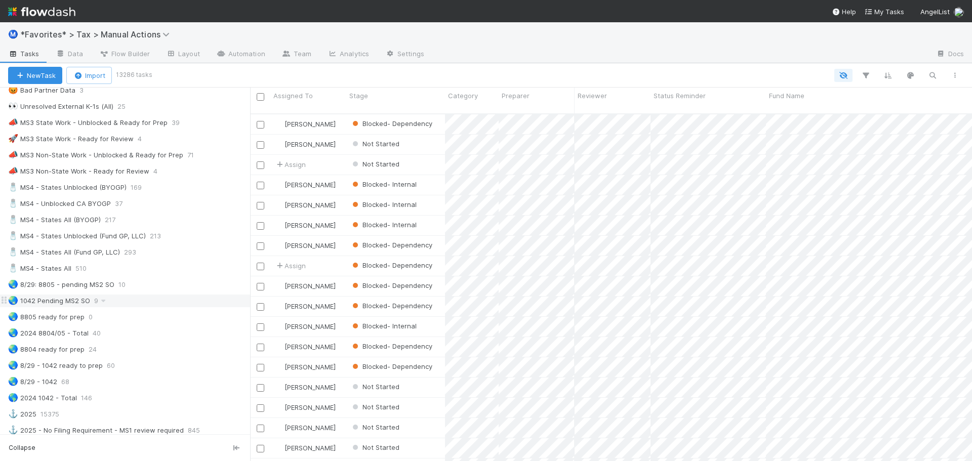
scroll to position [607, 0]
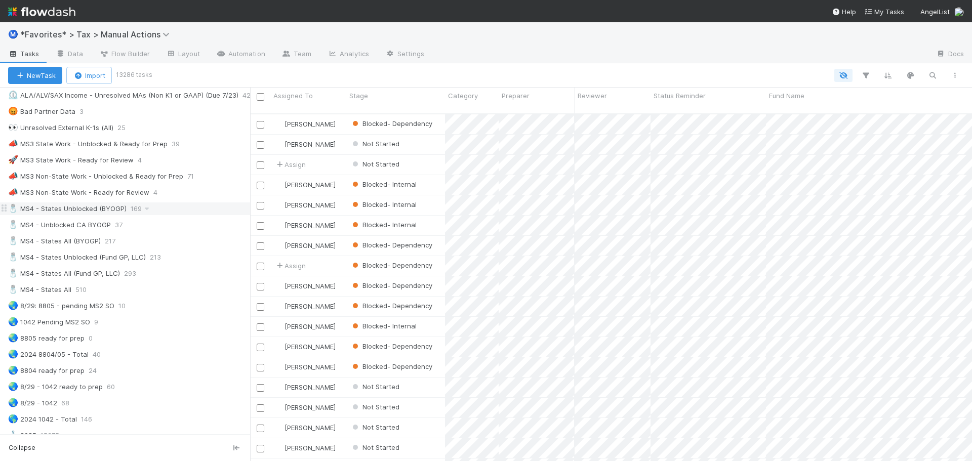
click at [174, 212] on div "🧂 MS4 - States Unblocked (BYOGP) 169" at bounding box center [129, 208] width 242 height 13
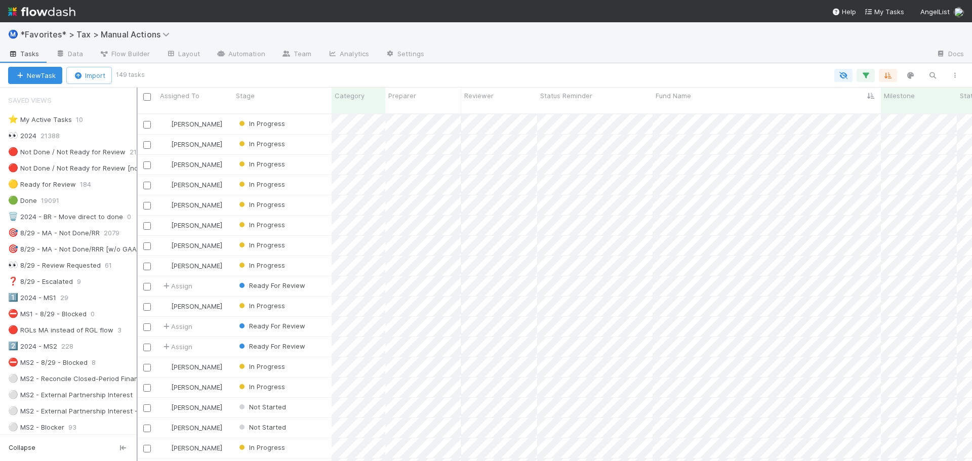
scroll to position [348, 826]
drag, startPoint x: 251, startPoint y: 227, endPoint x: 137, endPoint y: 220, distance: 114.1
click at [137, 220] on div "Saved Views ⭐ My Active Tasks 10 👀 2024 21388 🔴 Not Done / Not Ready for Review…" at bounding box center [69, 275] width 138 height 374
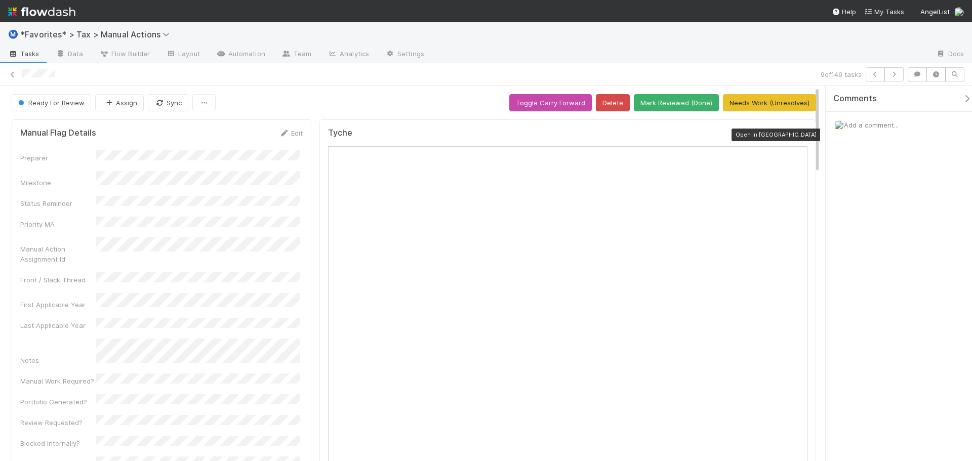
click at [797, 134] on icon at bounding box center [802, 135] width 10 height 7
click at [435, 108] on div "Ready For Review Assign Sync Toggle Carry Forward Delete Mark Reviewed (Done) N…" at bounding box center [414, 102] width 804 height 17
click at [8, 74] on div "9 of 149 tasks" at bounding box center [486, 74] width 972 height 14
click at [9, 74] on icon at bounding box center [13, 74] width 10 height 7
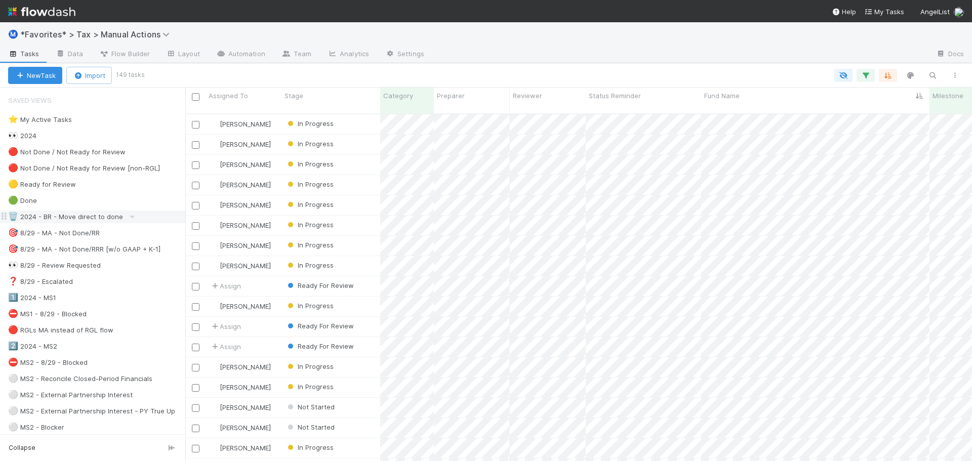
scroll to position [8, 8]
drag, startPoint x: 139, startPoint y: 220, endPoint x: 228, endPoint y: 219, distance: 89.1
click at [186, 220] on div at bounding box center [185, 275] width 1 height 374
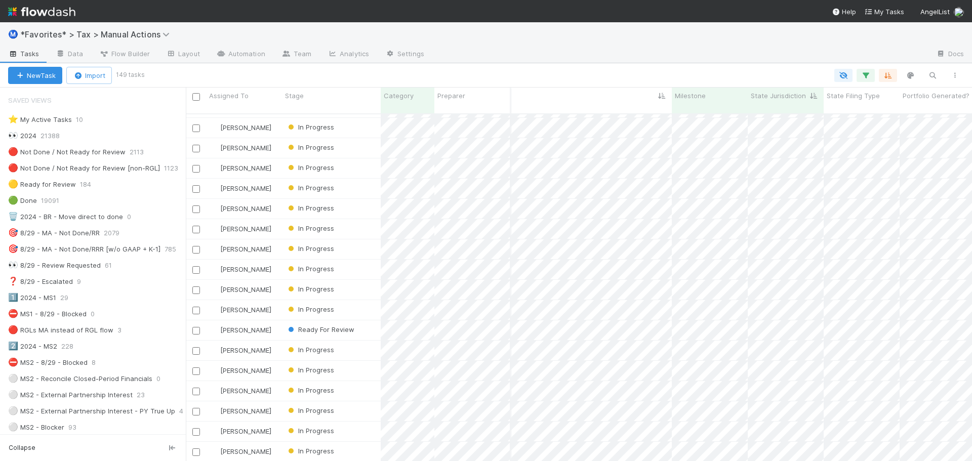
scroll to position [0, 222]
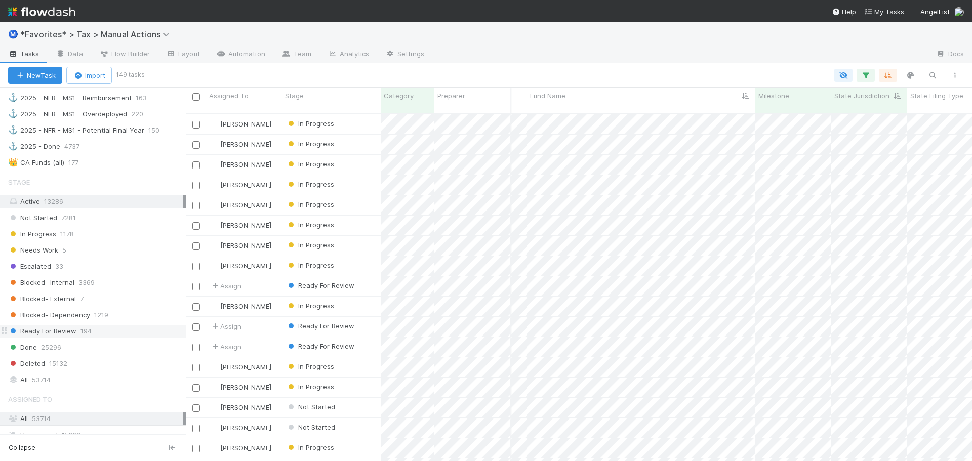
click at [51, 335] on div "Ready For Review 194" at bounding box center [93, 331] width 186 height 14
click at [59, 332] on span "Ready For Review" at bounding box center [42, 331] width 68 height 13
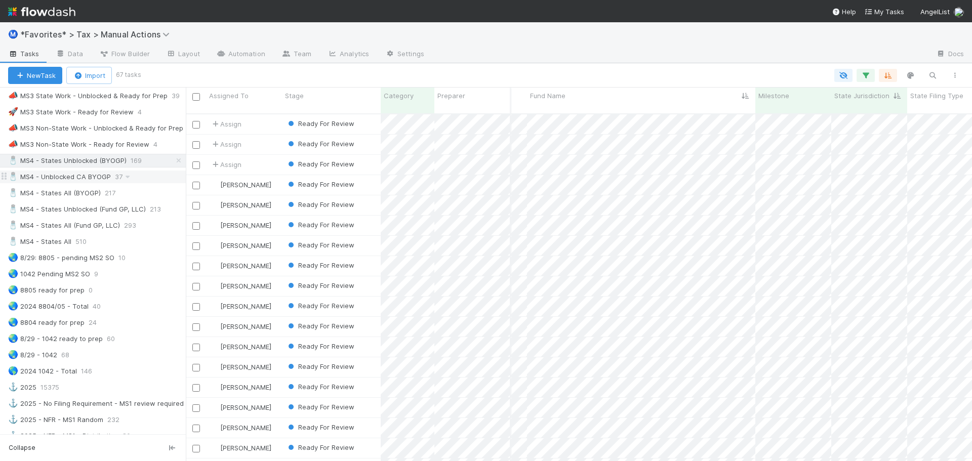
click at [90, 177] on div "🧂 MS4 - Unblocked CA BYOGP" at bounding box center [59, 177] width 103 height 13
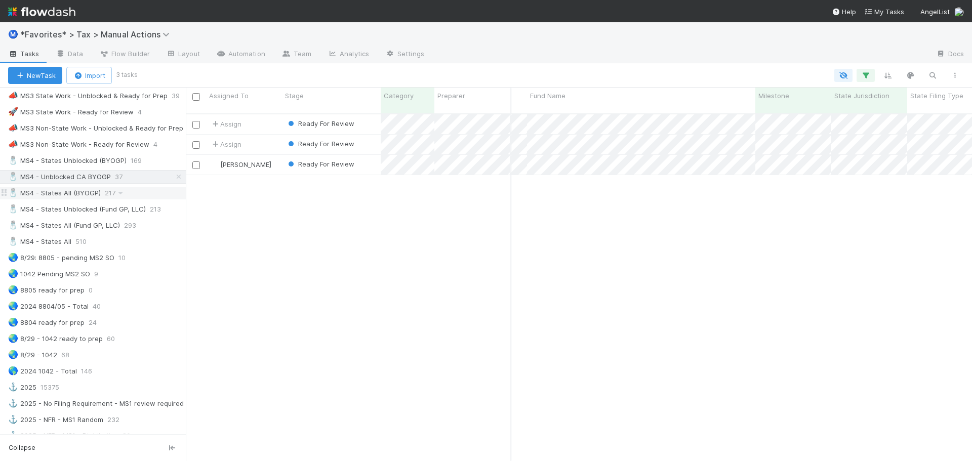
click at [83, 191] on div "🧂 MS4 - States All (BYOGP)" at bounding box center [54, 193] width 93 height 13
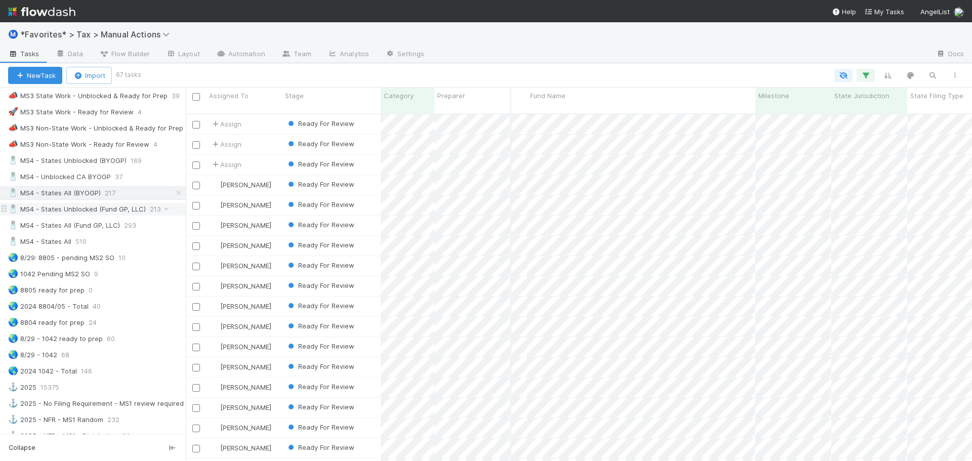
click at [102, 211] on div "🧂 MS4 - States Unblocked (Fund GP, LLC)" at bounding box center [77, 209] width 138 height 13
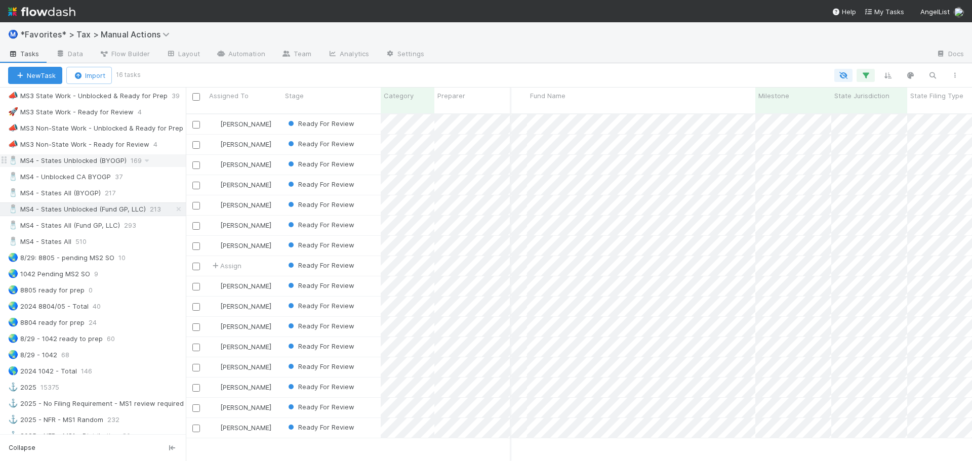
click at [98, 159] on div "🧂 MS4 - States Unblocked (BYOGP)" at bounding box center [67, 160] width 118 height 13
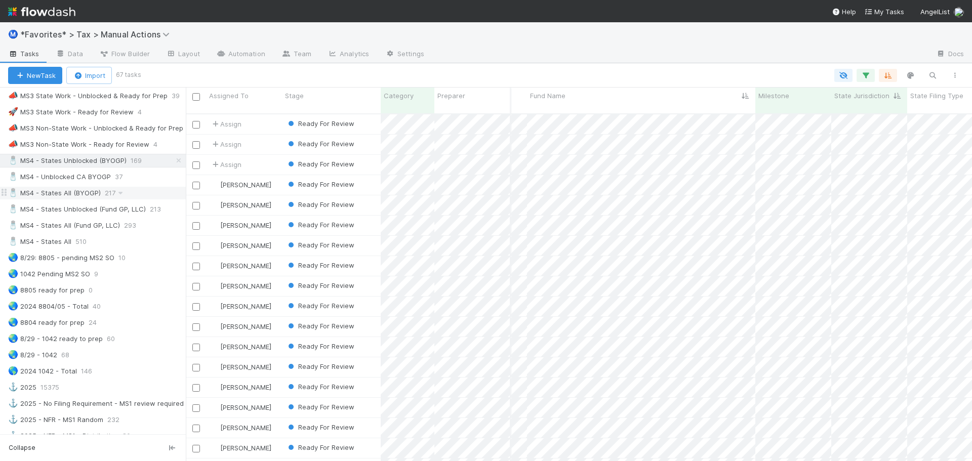
click at [79, 193] on div "🧂 MS4 - States All (BYOGP)" at bounding box center [54, 193] width 93 height 13
click at [89, 209] on div "🧂 MS4 - States Unblocked (Fund GP, LLC)" at bounding box center [77, 209] width 138 height 13
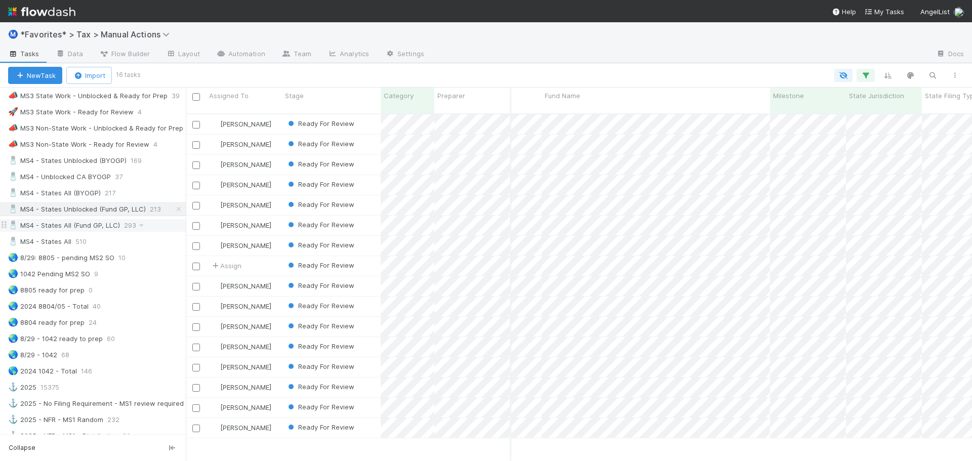
click at [117, 227] on div "🧂 MS4 - States All (Fund GP, LLC)" at bounding box center [64, 225] width 112 height 13
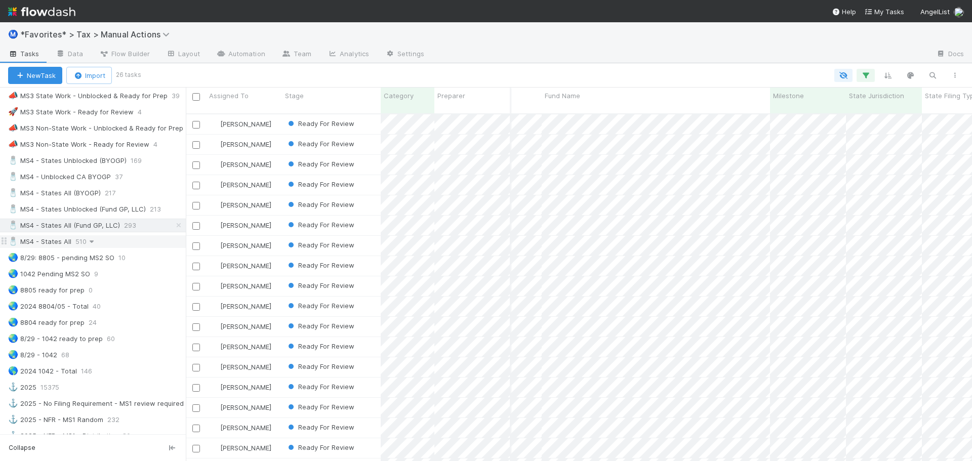
click at [90, 240] on icon at bounding box center [92, 241] width 10 height 7
click at [64, 239] on div "View Settings Default for everyone Rename this view Delete this view" at bounding box center [486, 230] width 972 height 461
drag, startPoint x: 66, startPoint y: 247, endPoint x: 73, endPoint y: 245, distance: 6.8
click at [68, 247] on div "🧂 MS4 - States All" at bounding box center [39, 241] width 63 height 13
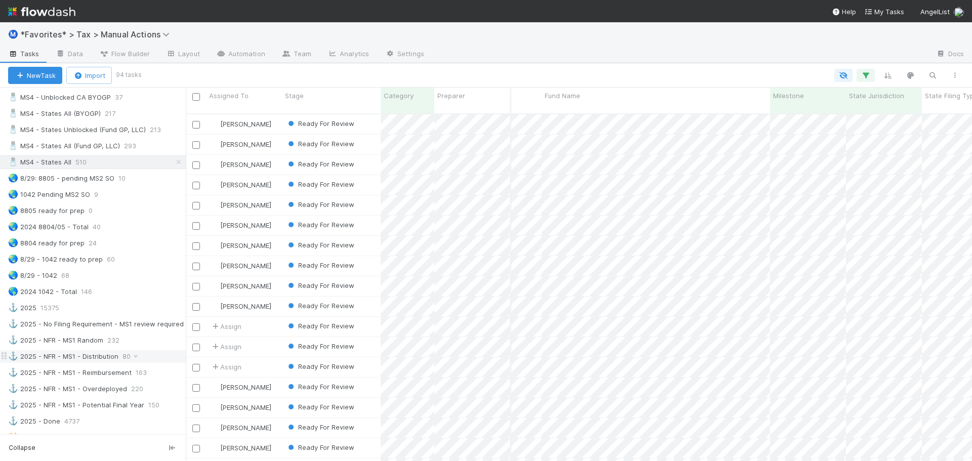
scroll to position [554, 0]
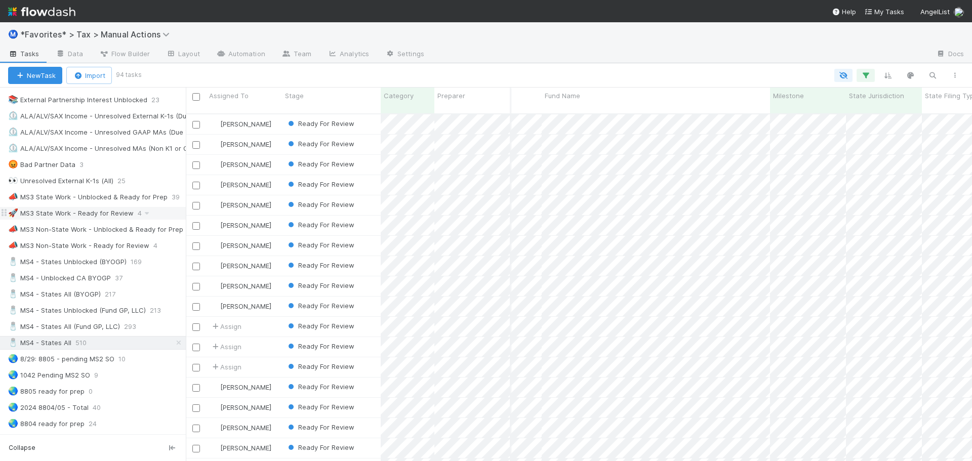
click at [132, 217] on div "🚀 MS3 State Work - Ready for Review 4" at bounding box center [97, 213] width 178 height 13
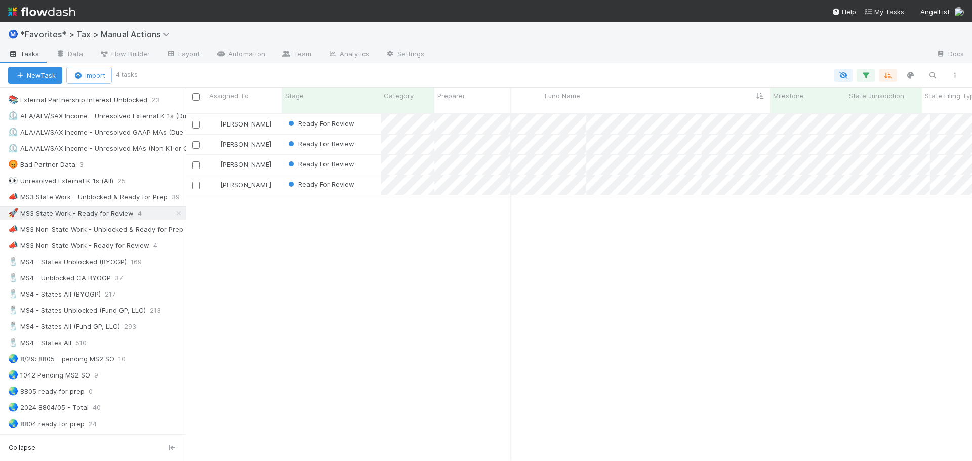
scroll to position [348, 778]
click at [363, 114] on div "Ready For Review" at bounding box center [331, 124] width 99 height 20
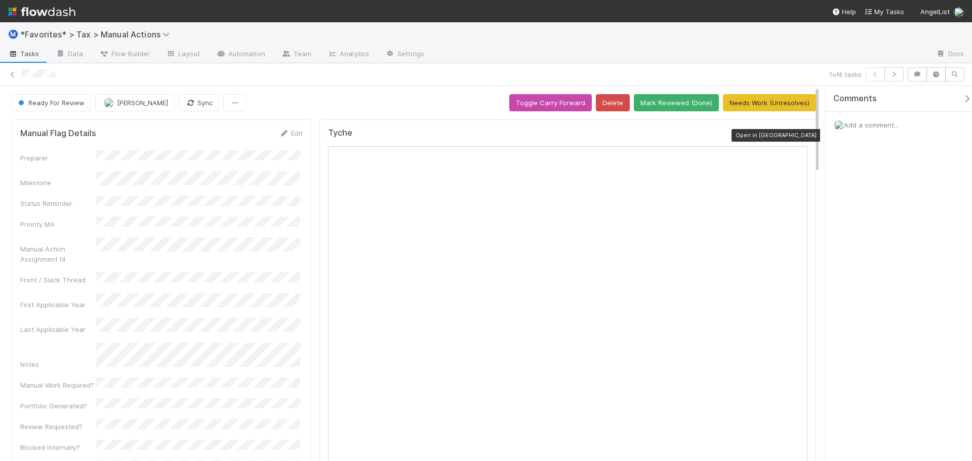
click at [799, 137] on icon at bounding box center [802, 135] width 10 height 7
click at [11, 74] on icon at bounding box center [13, 74] width 10 height 7
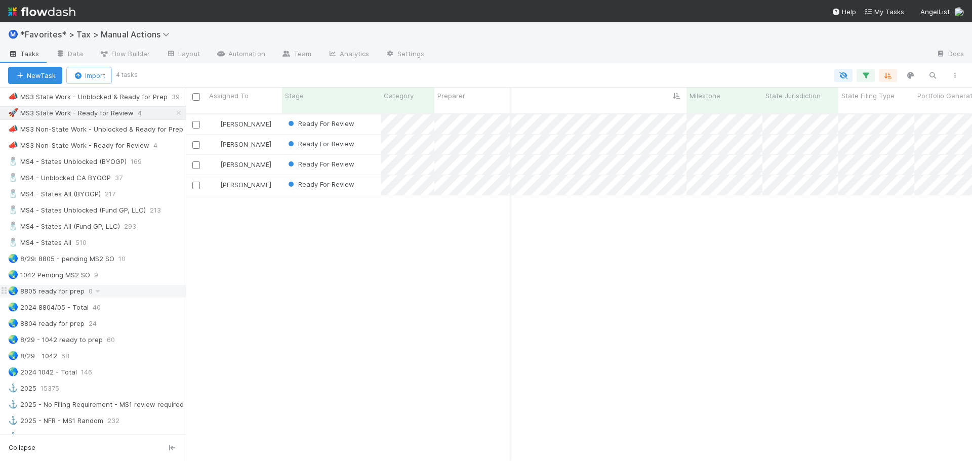
scroll to position [658, 0]
click at [110, 243] on div "🧂 MS4 - States All 510" at bounding box center [97, 239] width 178 height 13
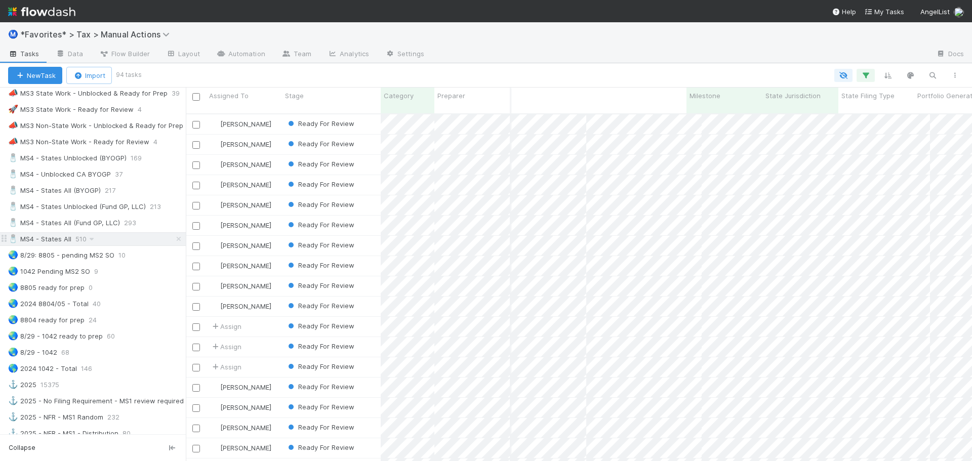
scroll to position [348, 778]
click at [888, 74] on icon "button" at bounding box center [888, 75] width 10 height 9
click at [826, 104] on button "Sort by" at bounding box center [776, 105] width 218 height 15
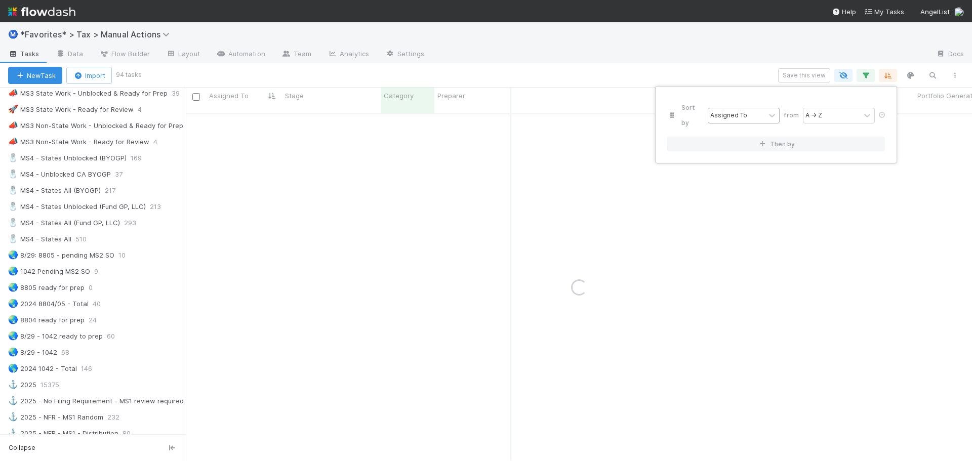
click at [751, 108] on div "Assigned To" at bounding box center [736, 115] width 57 height 15
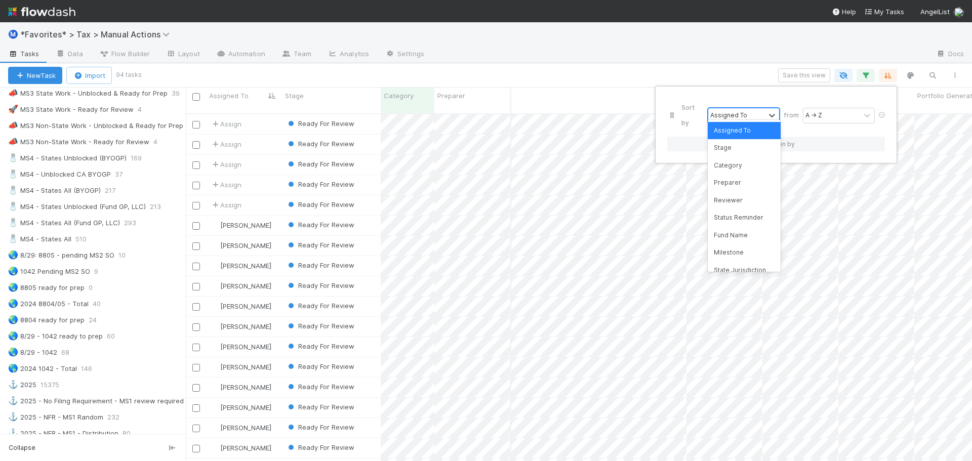
scroll to position [348, 778]
type input "fund"
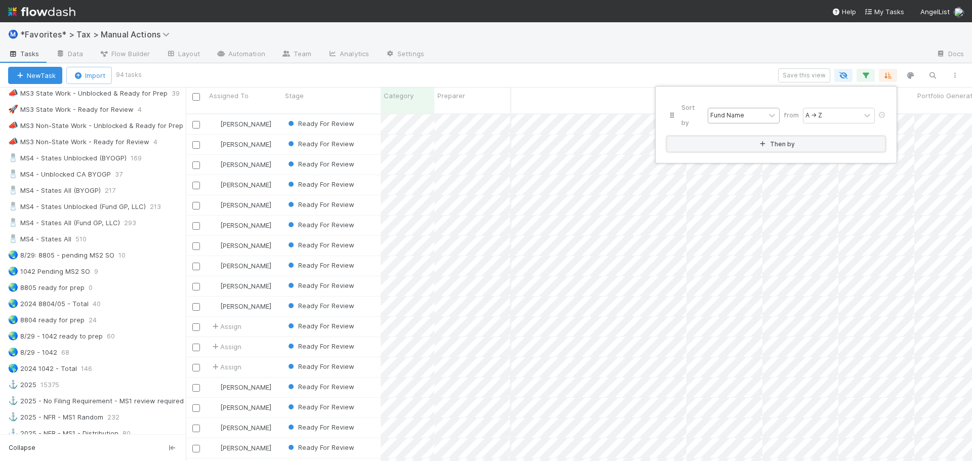
click at [667, 137] on button "Then by" at bounding box center [776, 144] width 218 height 15
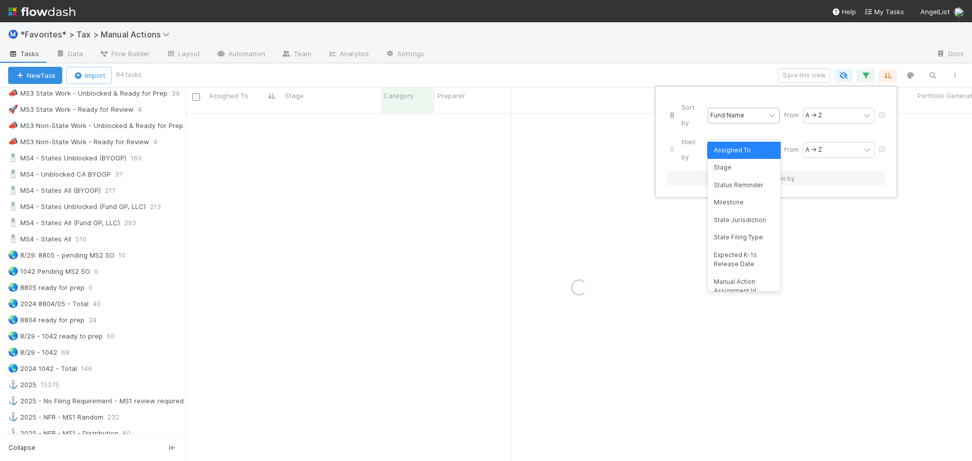
type input "state"
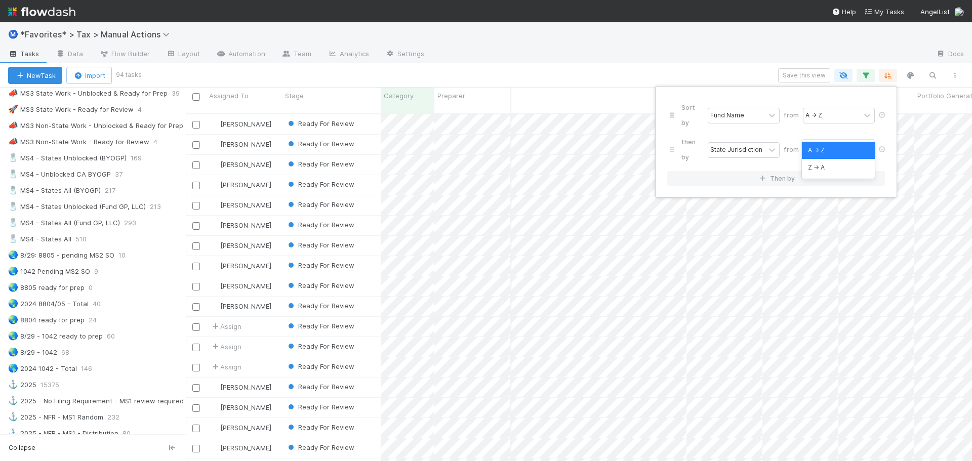
click at [623, 33] on div "Sort by Fund Name from A → Z then by State Jurisdiction from option A → Z focus…" at bounding box center [486, 230] width 972 height 461
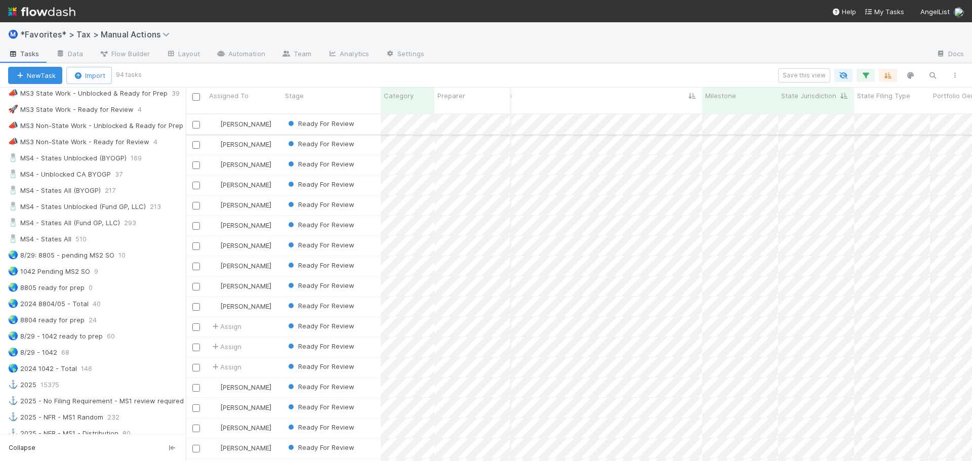
scroll to position [0, 234]
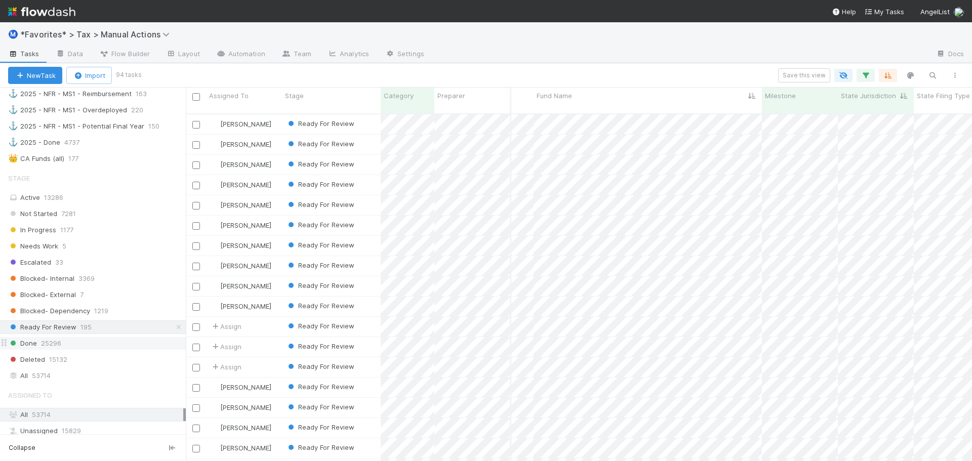
scroll to position [1063, 0]
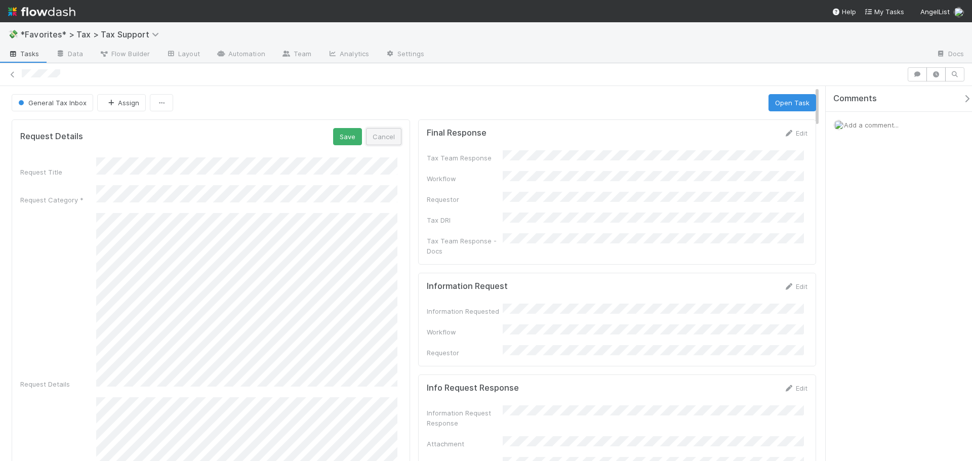
click at [380, 132] on button "Cancel" at bounding box center [383, 136] width 35 height 17
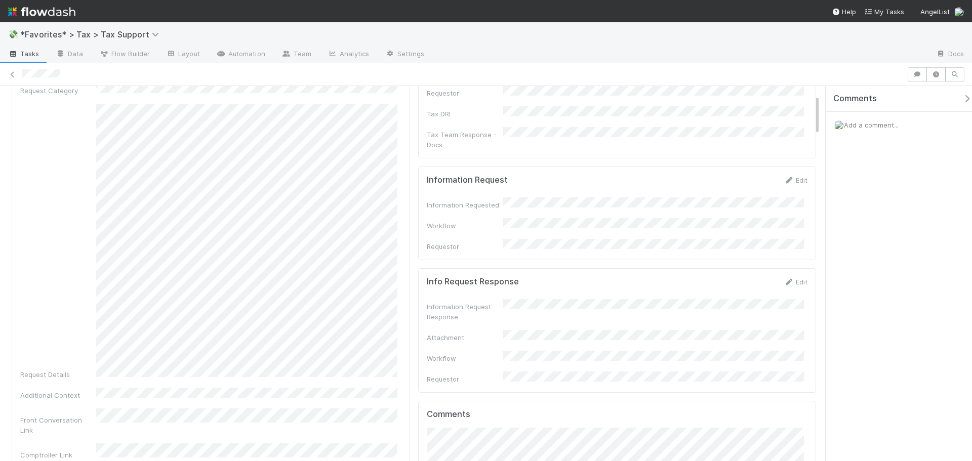
scroll to position [152, 0]
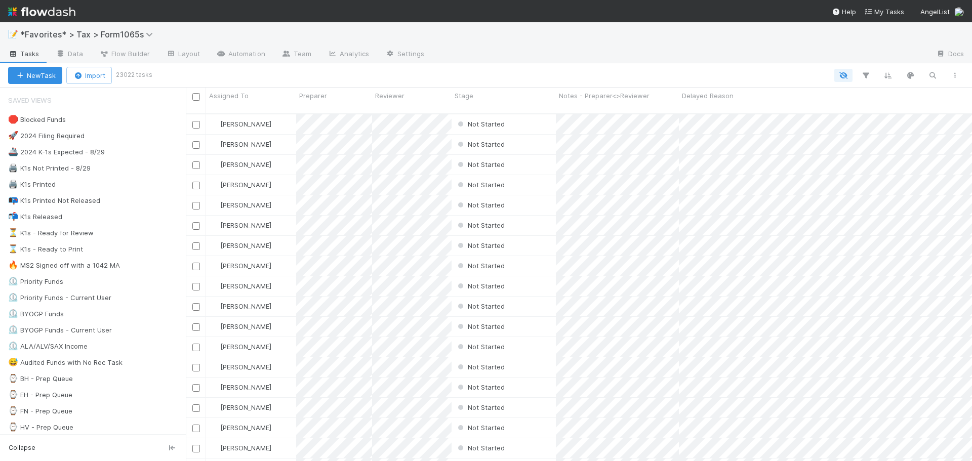
scroll to position [348, 778]
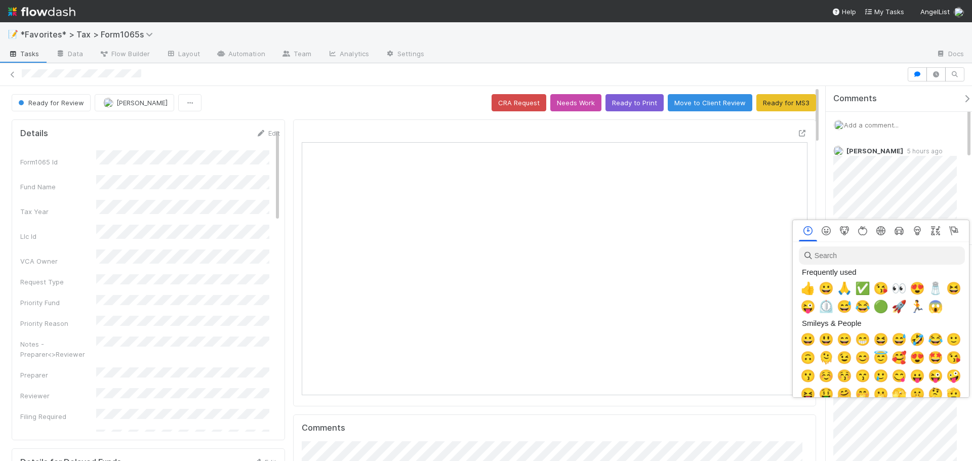
scroll to position [0, 4]
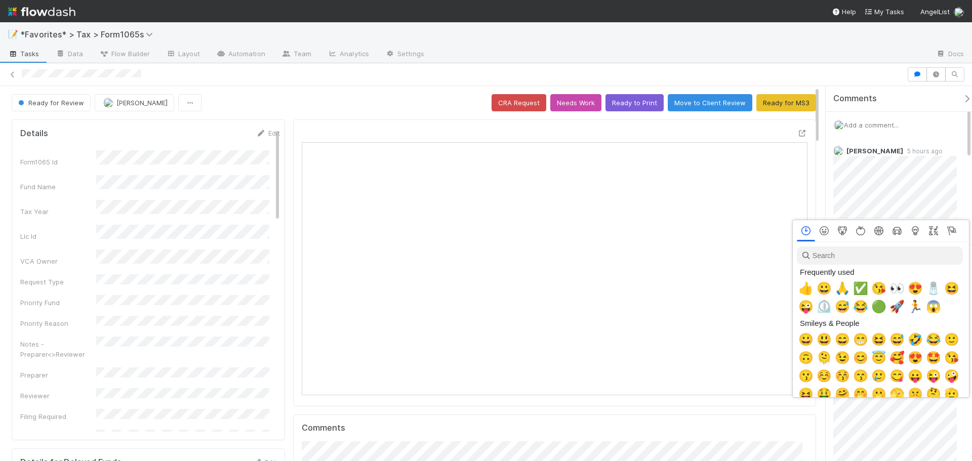
click at [809, 285] on span "👍" at bounding box center [805, 288] width 15 height 14
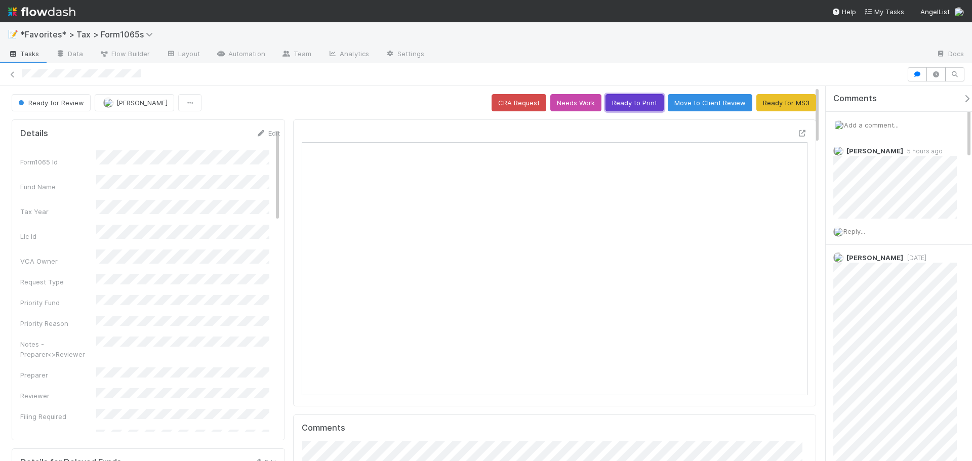
click at [620, 100] on button "Ready to Print" at bounding box center [634, 102] width 58 height 17
